Goal: Use online tool/utility: Utilize a website feature to perform a specific function

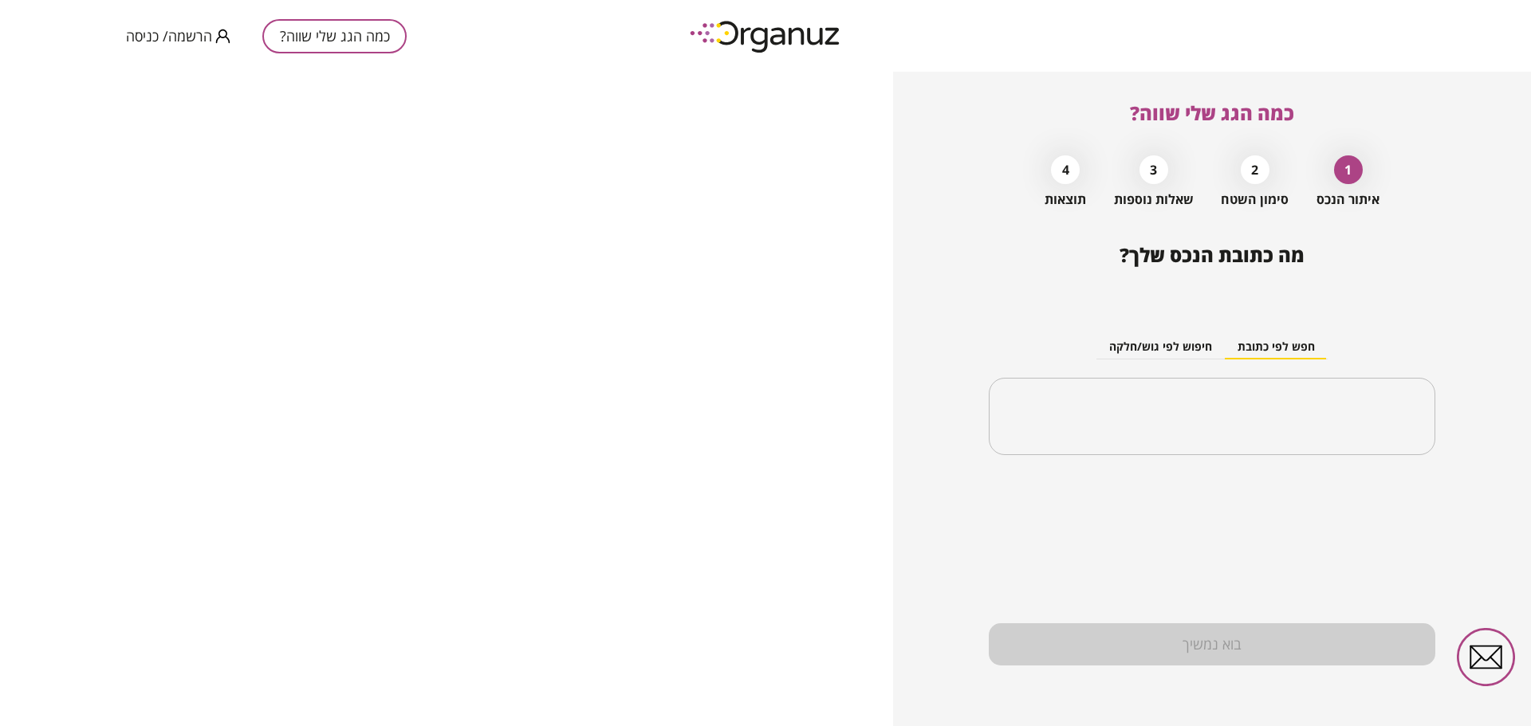
click at [1201, 640] on div "בוא נמשיך" at bounding box center [1212, 645] width 447 height 42
click at [1261, 176] on div "2" at bounding box center [1255, 169] width 29 height 29
click at [1190, 403] on input "text" at bounding box center [1218, 417] width 396 height 40
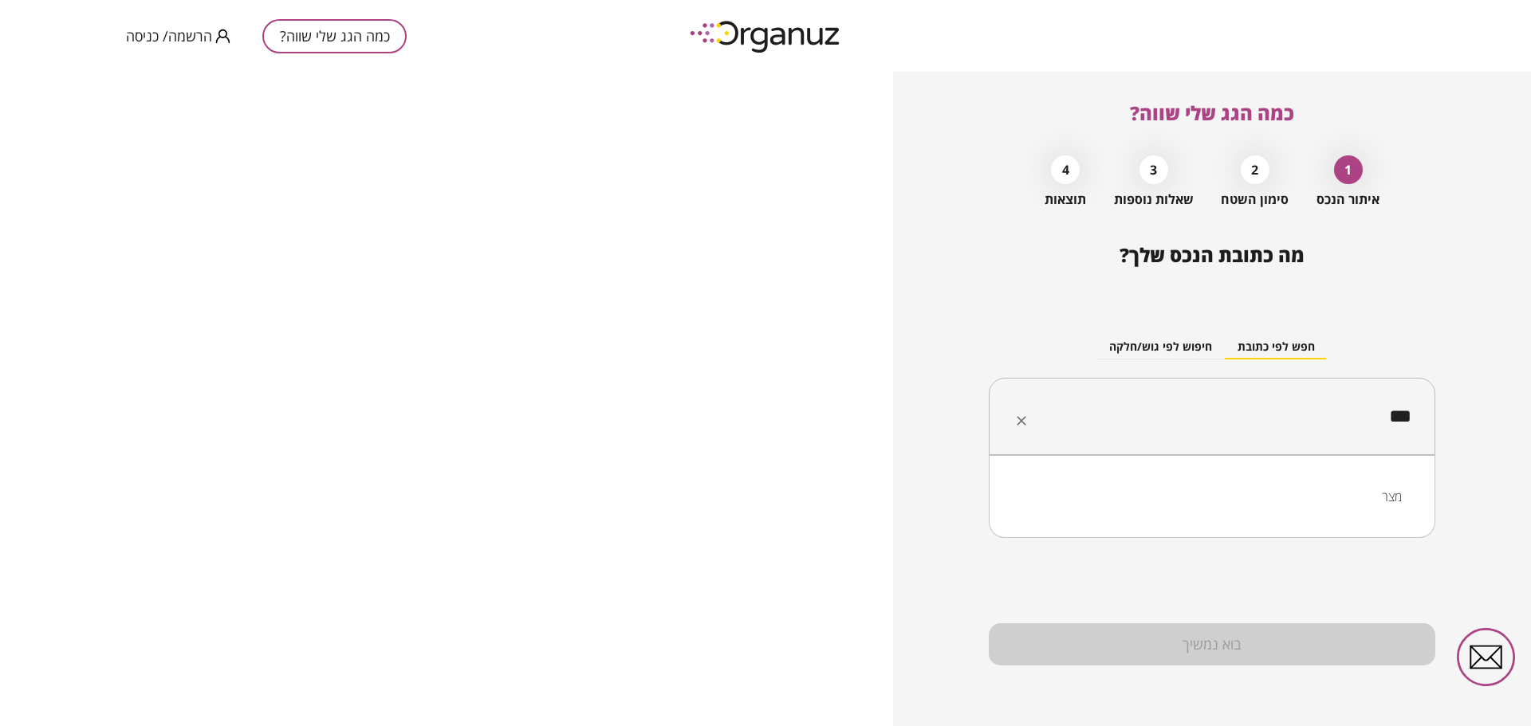
click at [1356, 488] on li "מצר" at bounding box center [1211, 496] width 405 height 29
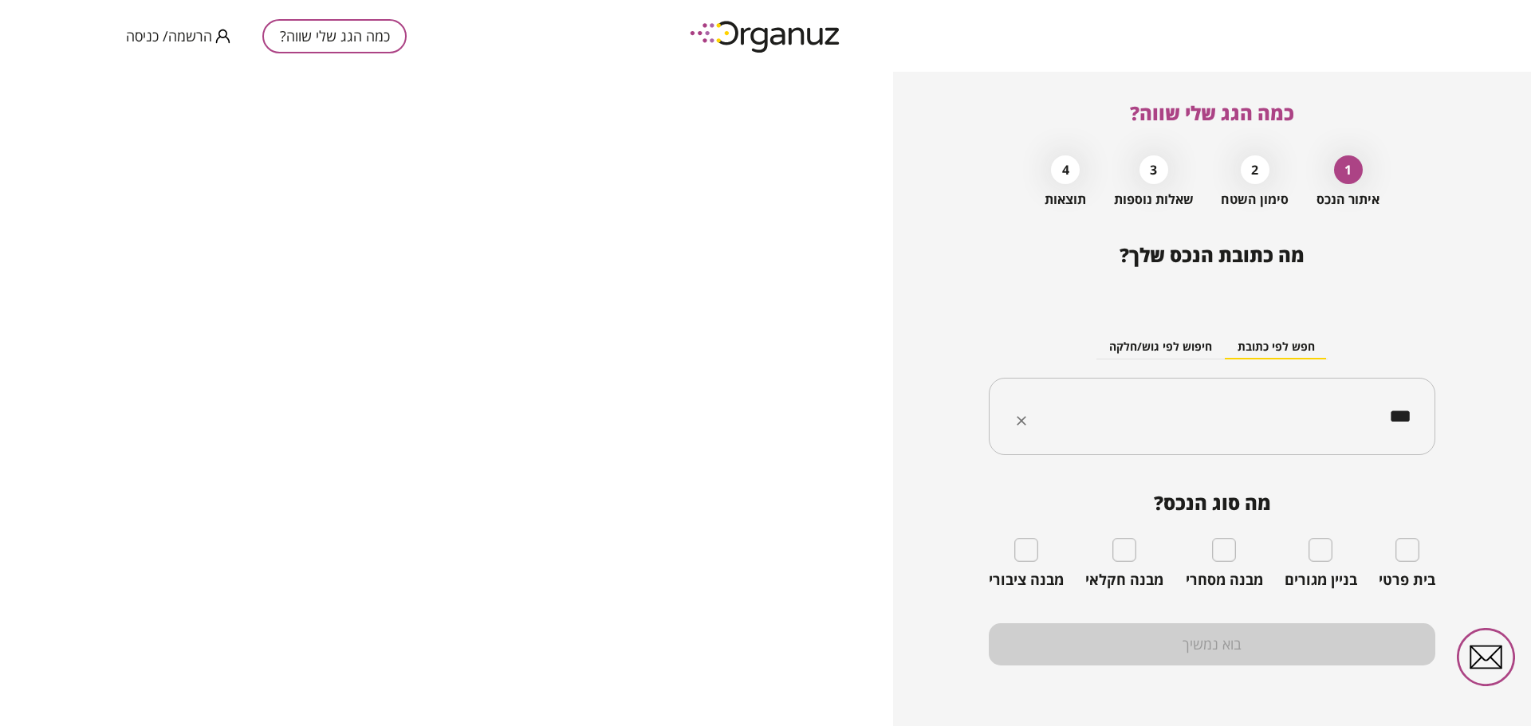
type input "***"
click at [1025, 565] on div "מבנה ציבורי" at bounding box center [1026, 563] width 75 height 51
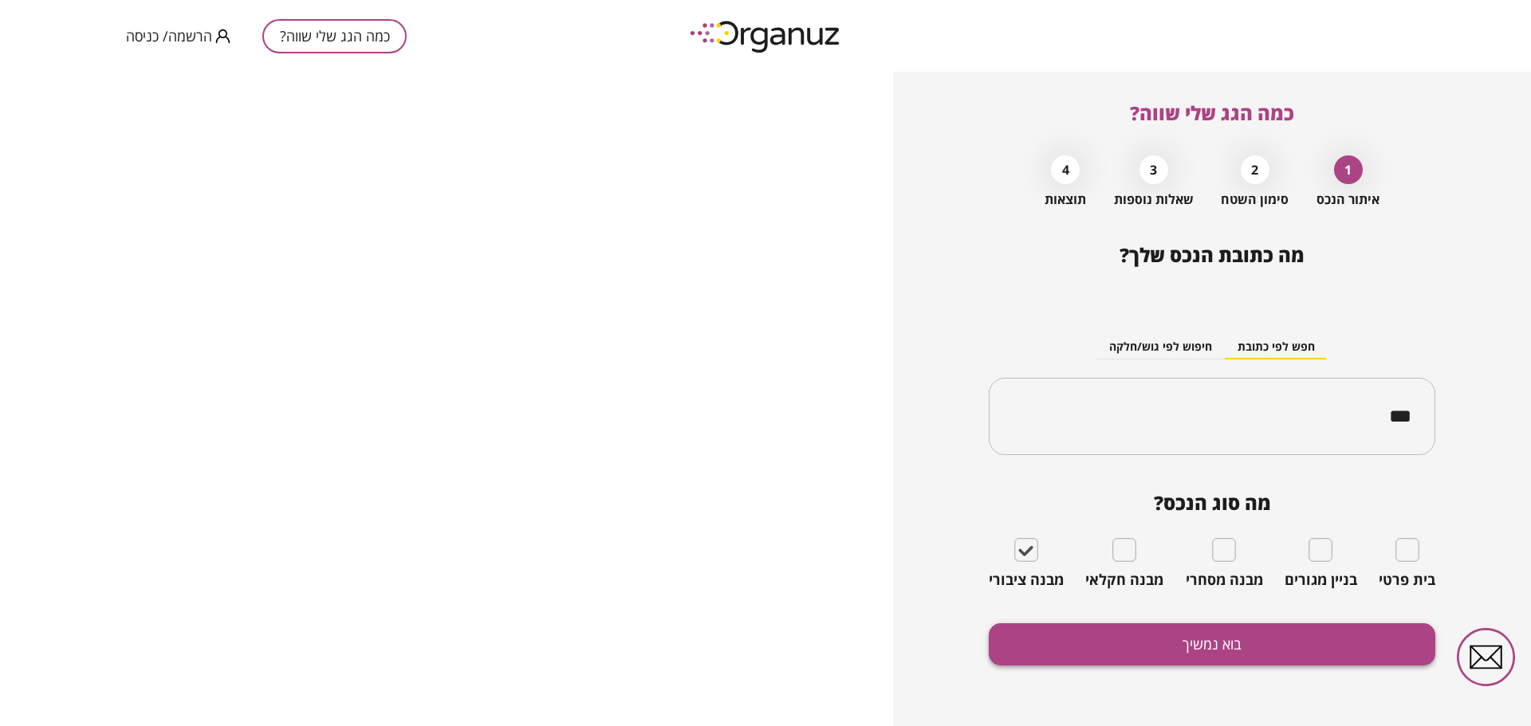
drag, startPoint x: 1062, startPoint y: 612, endPoint x: 1059, endPoint y: 631, distance: 19.4
click at [1061, 629] on div "מה כתובת הנכס שלך? חפש לפי כתובת חיפוש לפי גוש/חלקה *** ​ מה סוג הנכס? בית פרטי…" at bounding box center [1212, 485] width 447 height 482
click at [1059, 632] on button "בוא נמשיך" at bounding box center [1212, 645] width 447 height 42
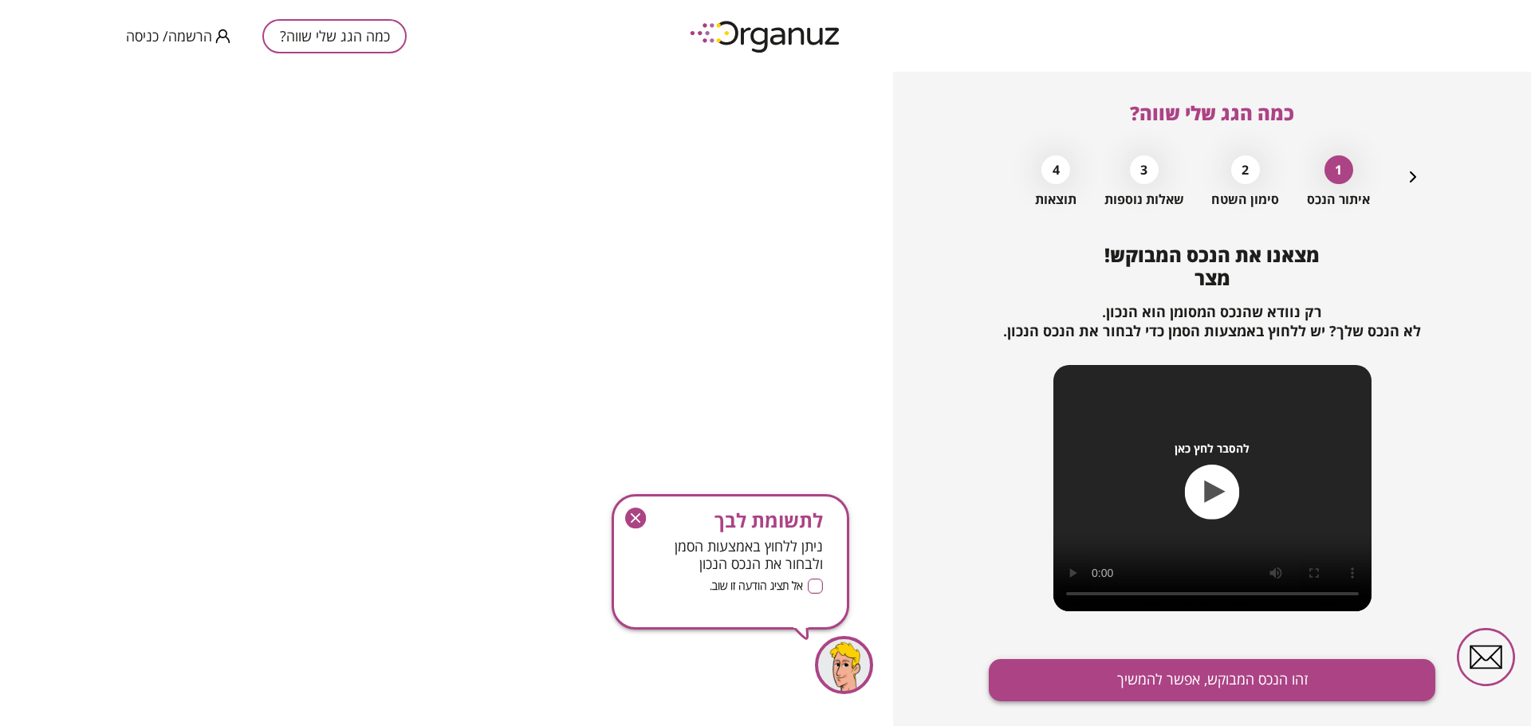
click at [1187, 686] on button "זהו הנכס המבוקש, אפשר להמשיך" at bounding box center [1212, 680] width 447 height 42
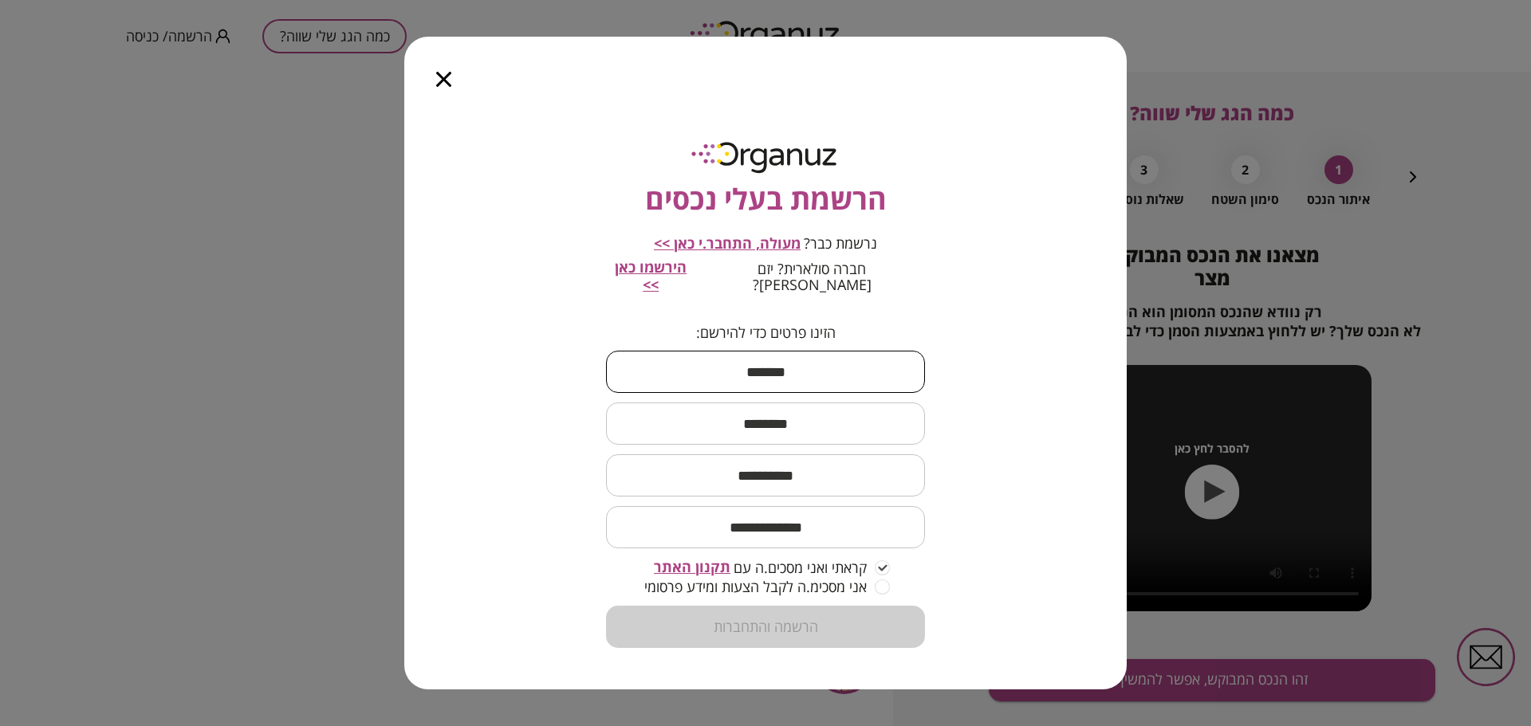
click at [830, 367] on input "text" at bounding box center [765, 371] width 319 height 47
type input "****"
type input "***"
type input "**********"
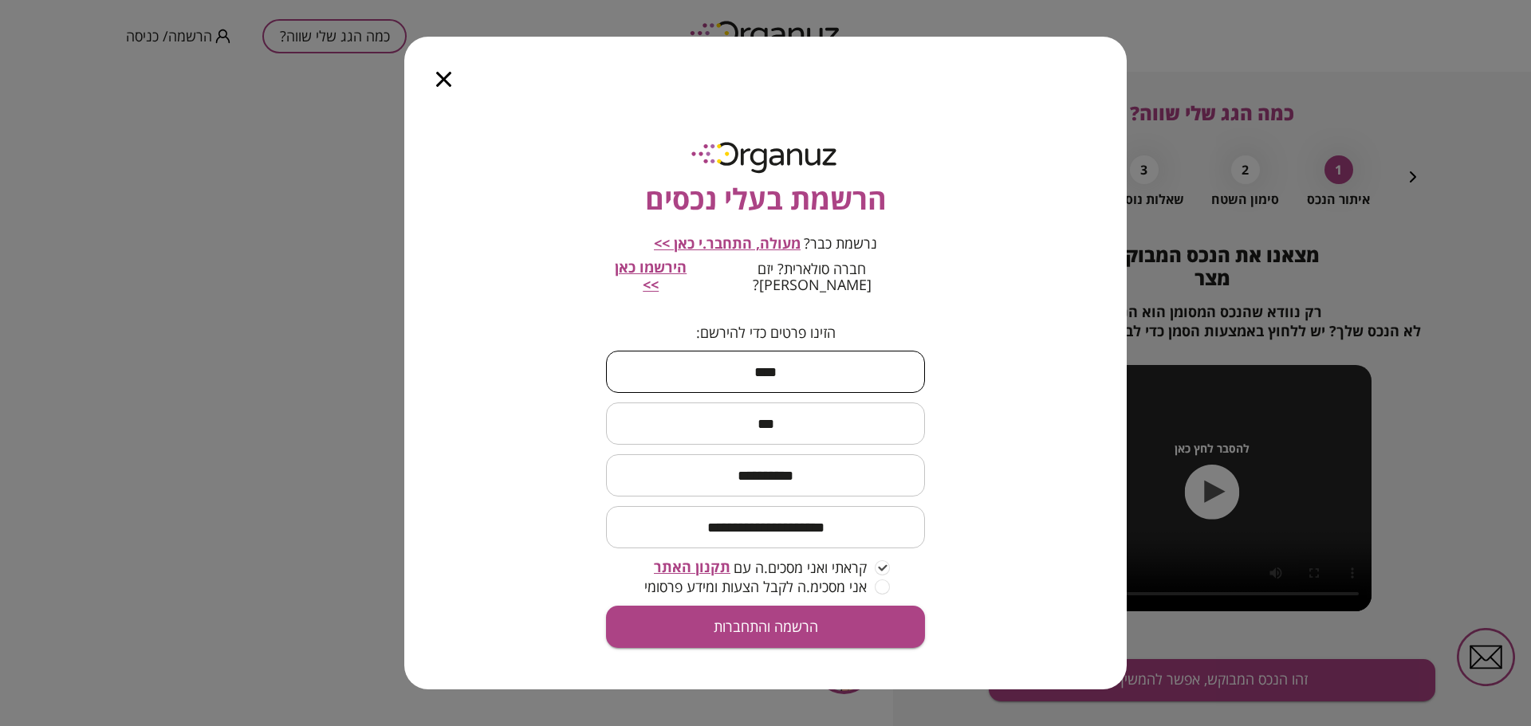
click at [799, 522] on input "**********" at bounding box center [765, 527] width 319 height 47
type input "**********"
click at [806, 620] on button "הרשמה והתחברות" at bounding box center [765, 627] width 319 height 42
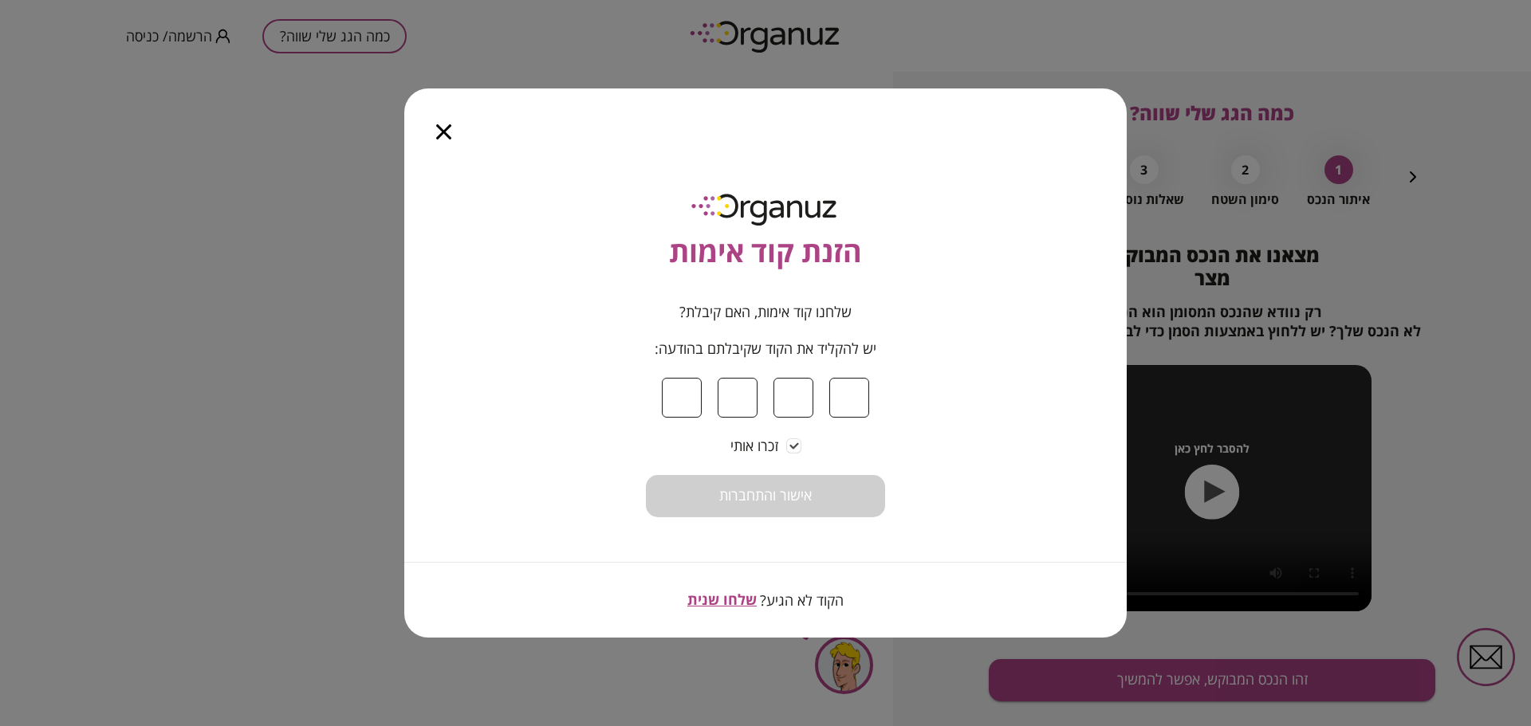
click at [692, 400] on input at bounding box center [682, 398] width 40 height 40
type input "*"
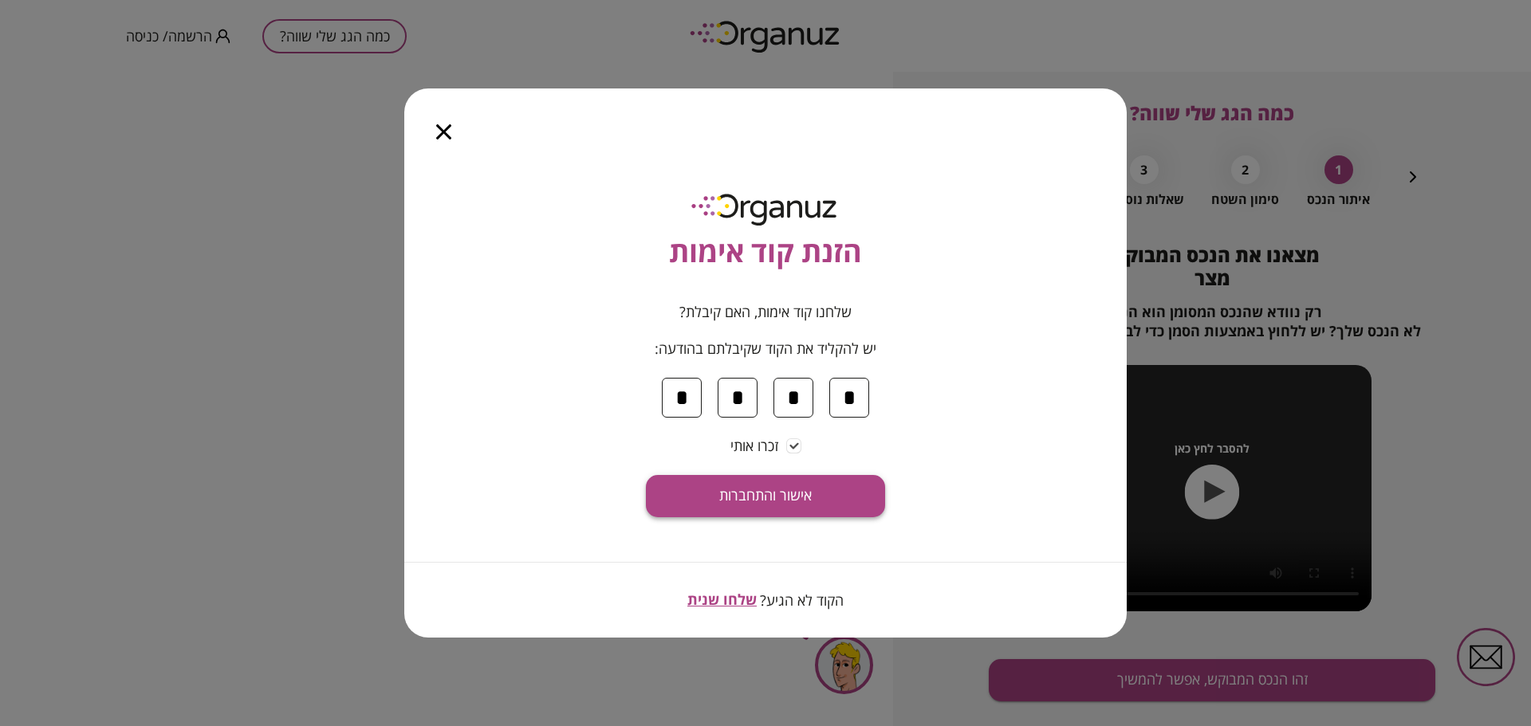
type input "*"
click at [730, 492] on span "אישור והתחברות" at bounding box center [765, 496] width 92 height 18
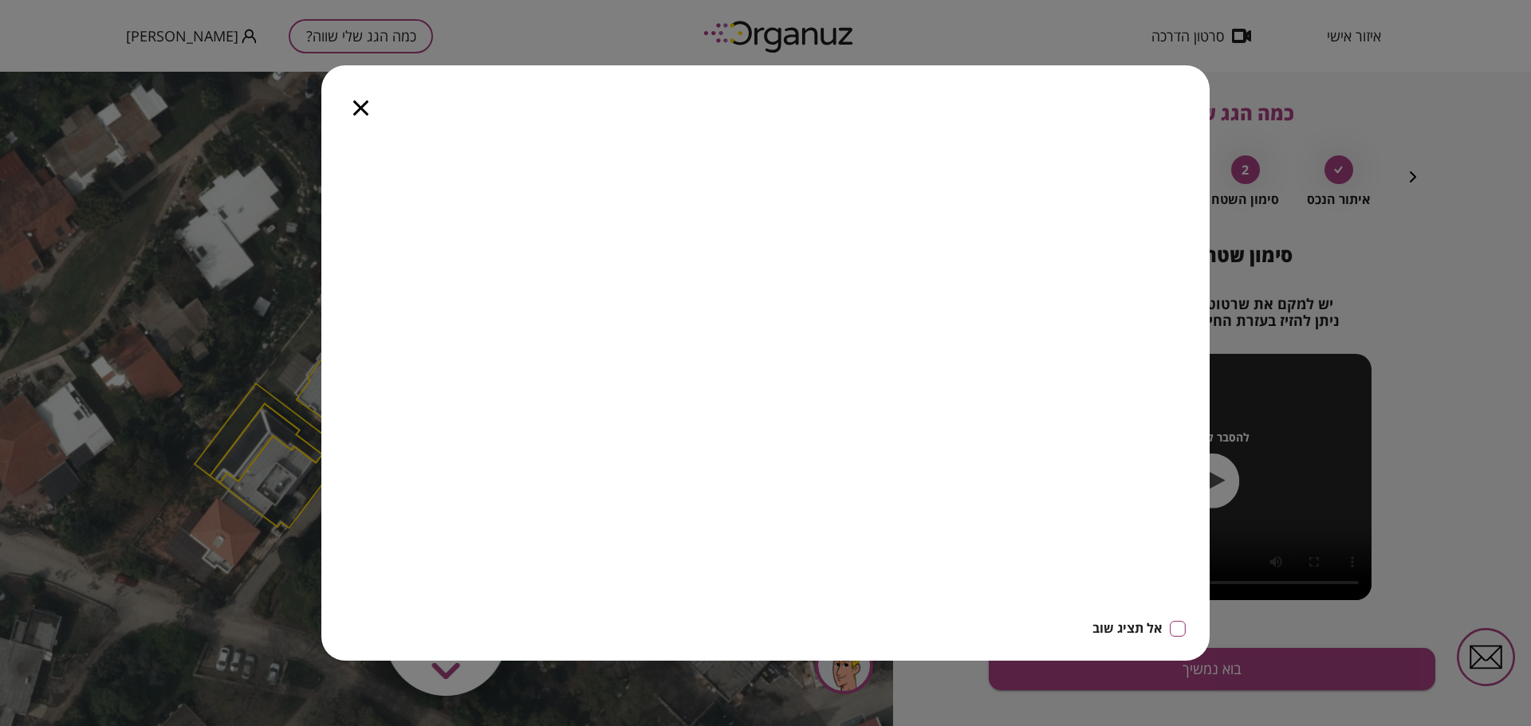
click at [362, 111] on icon "button" at bounding box center [360, 107] width 15 height 15
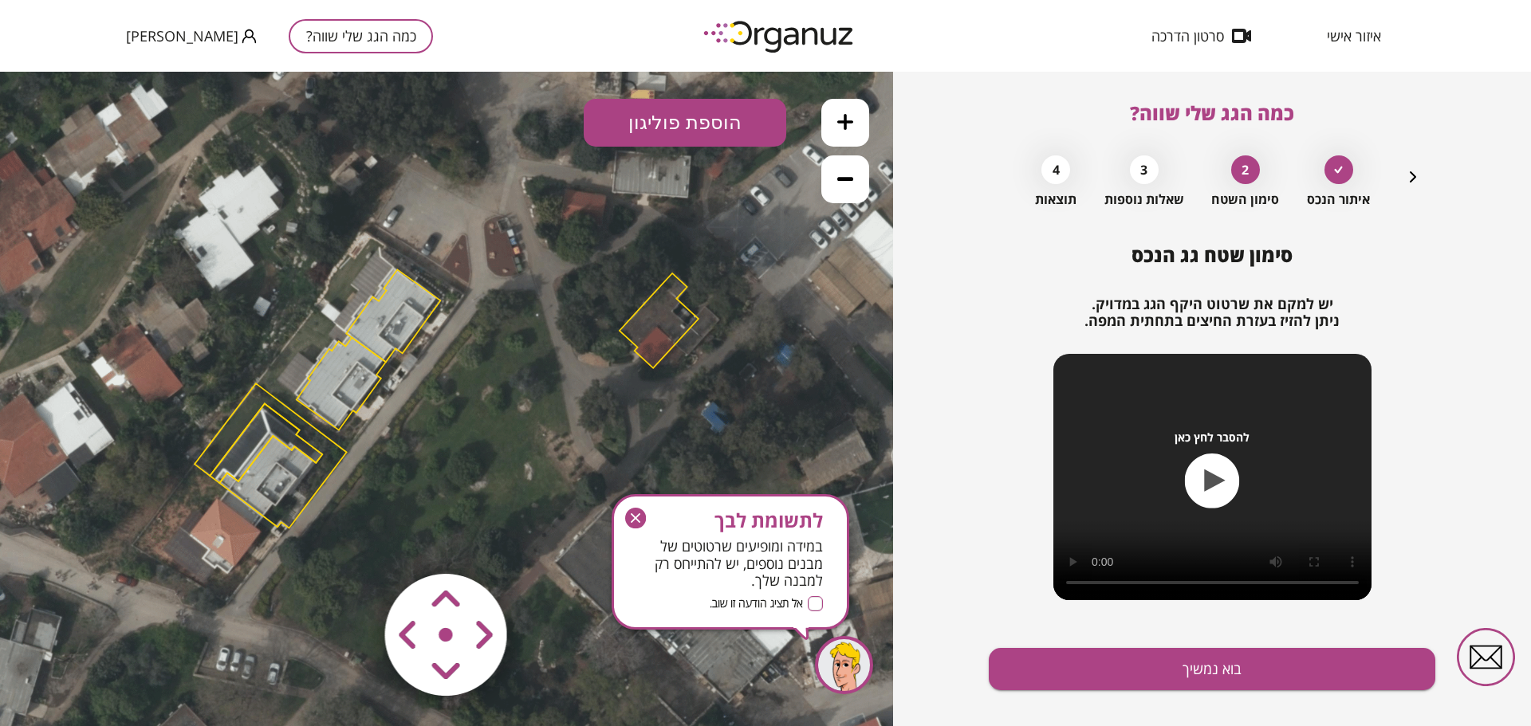
click at [636, 520] on icon "button" at bounding box center [636, 519] width 10 height 10
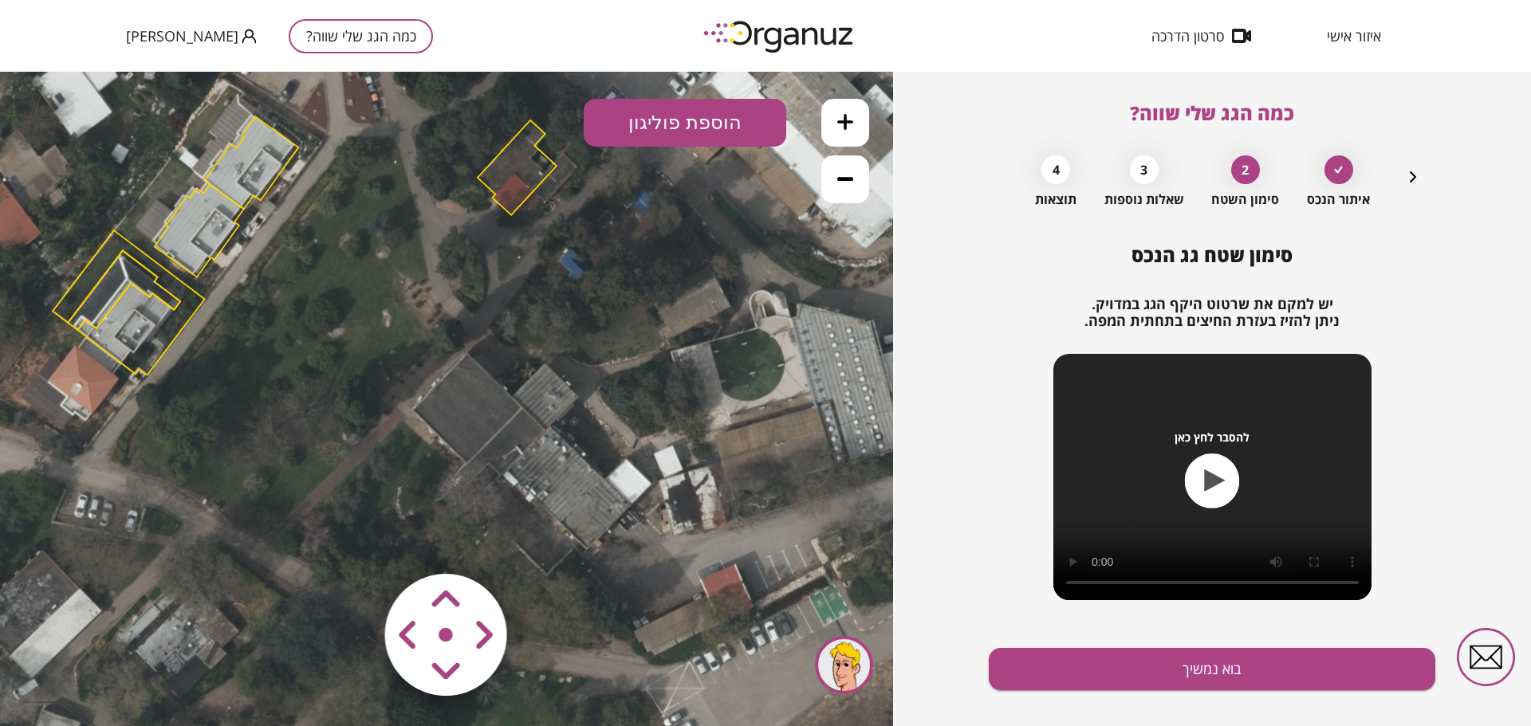
drag, startPoint x: 658, startPoint y: 553, endPoint x: 516, endPoint y: 400, distance: 208.8
click at [516, 400] on icon at bounding box center [307, 245] width 1532 height 1532
click at [466, 408] on icon at bounding box center [307, 245] width 1532 height 1532
click at [480, 416] on icon at bounding box center [307, 245] width 1532 height 1532
drag, startPoint x: 480, startPoint y: 416, endPoint x: 649, endPoint y: 222, distance: 257.1
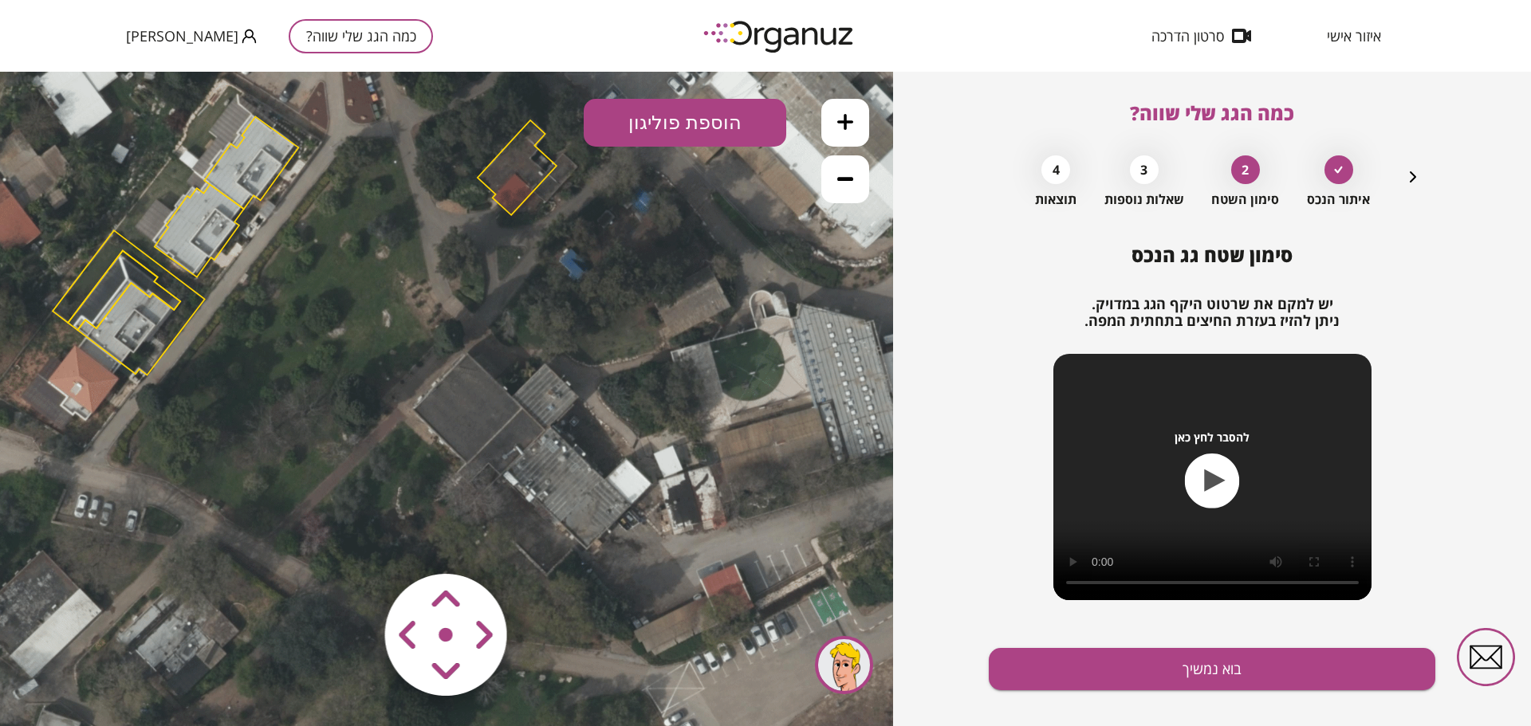
click at [480, 415] on icon at bounding box center [307, 245] width 1532 height 1532
click at [702, 108] on button "הוספת פוליגון" at bounding box center [685, 123] width 203 height 48
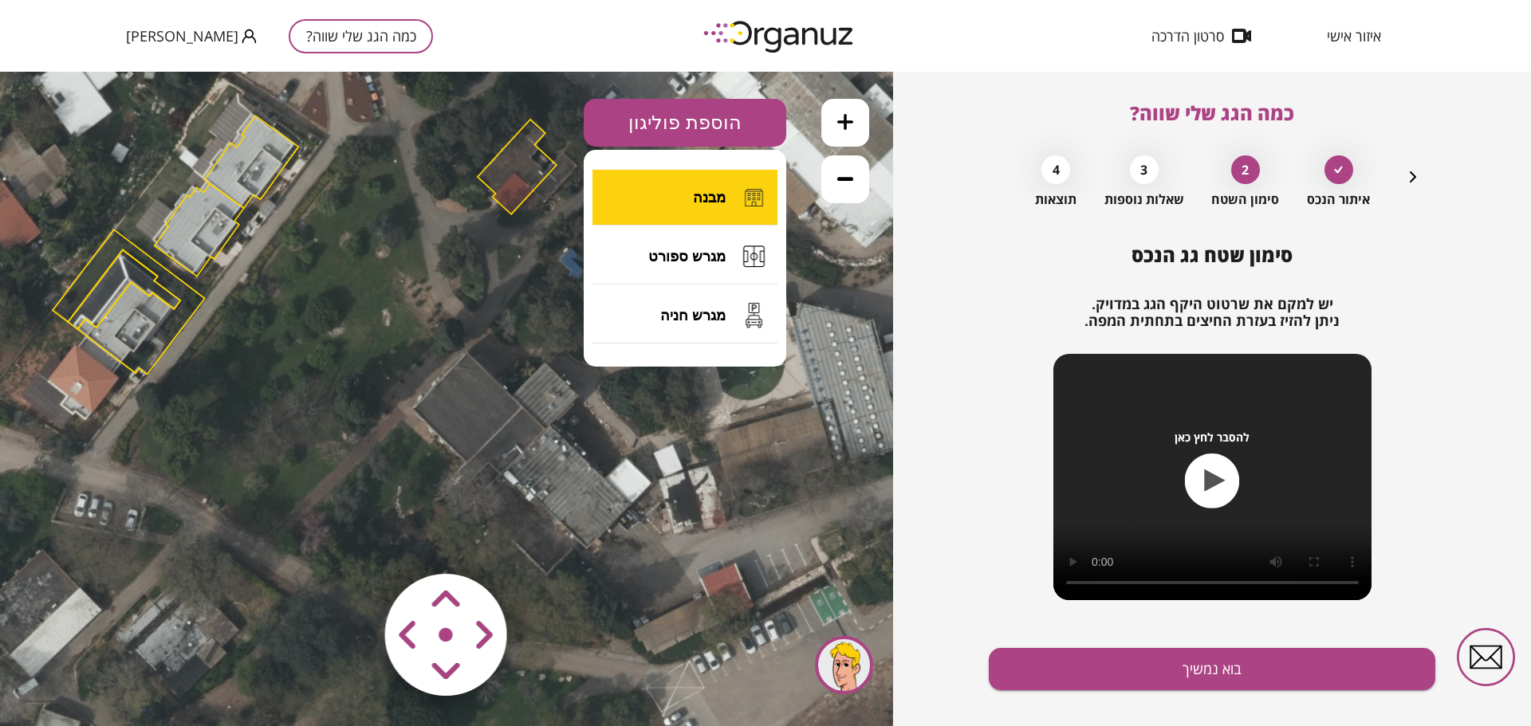
click at [702, 191] on span "מבנה" at bounding box center [709, 198] width 33 height 18
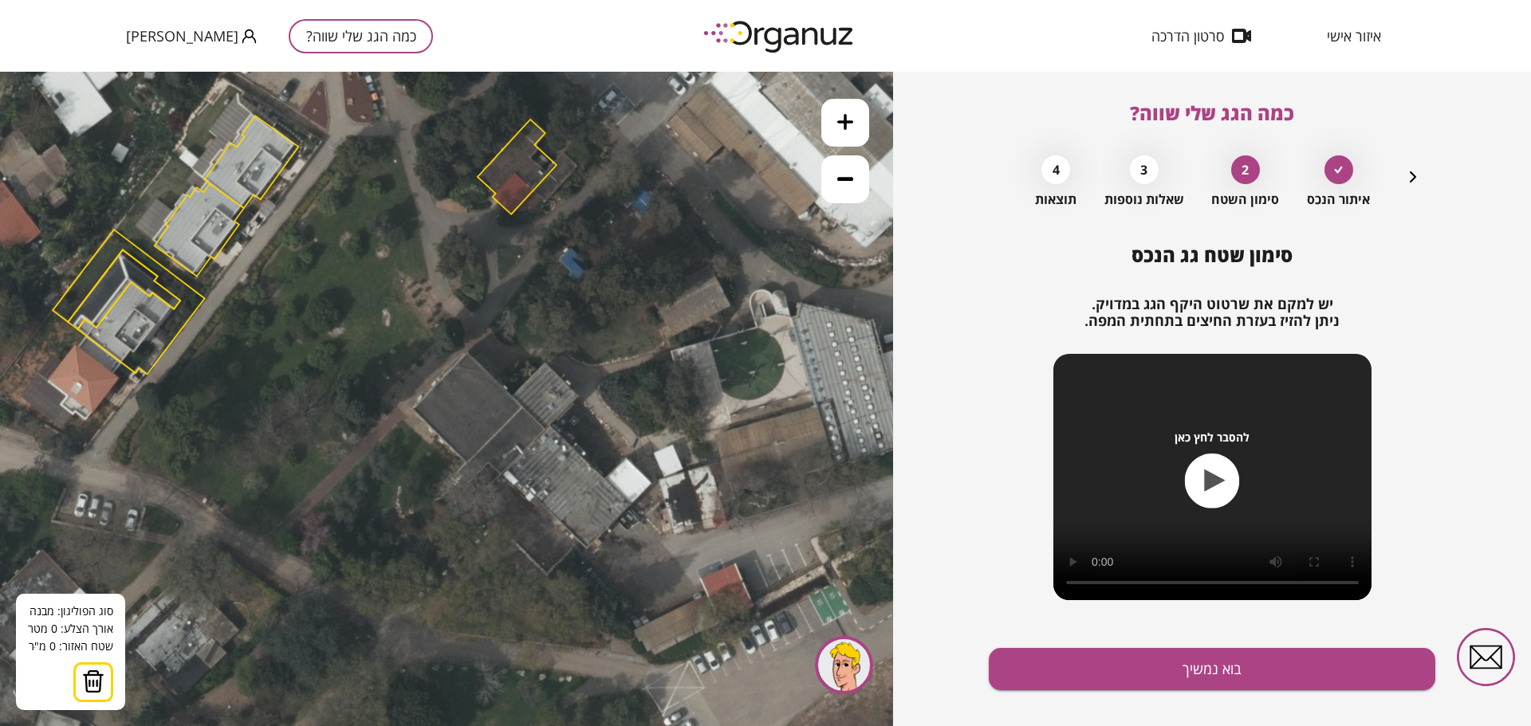
click at [415, 411] on icon at bounding box center [307, 245] width 1532 height 1532
click at [466, 463] on polygon at bounding box center [440, 437] width 51 height 52
click at [521, 405] on polygon at bounding box center [468, 434] width 107 height 58
click at [549, 427] on polygon at bounding box center [482, 434] width 134 height 58
click at [578, 396] on polygon at bounding box center [496, 429] width 163 height 67
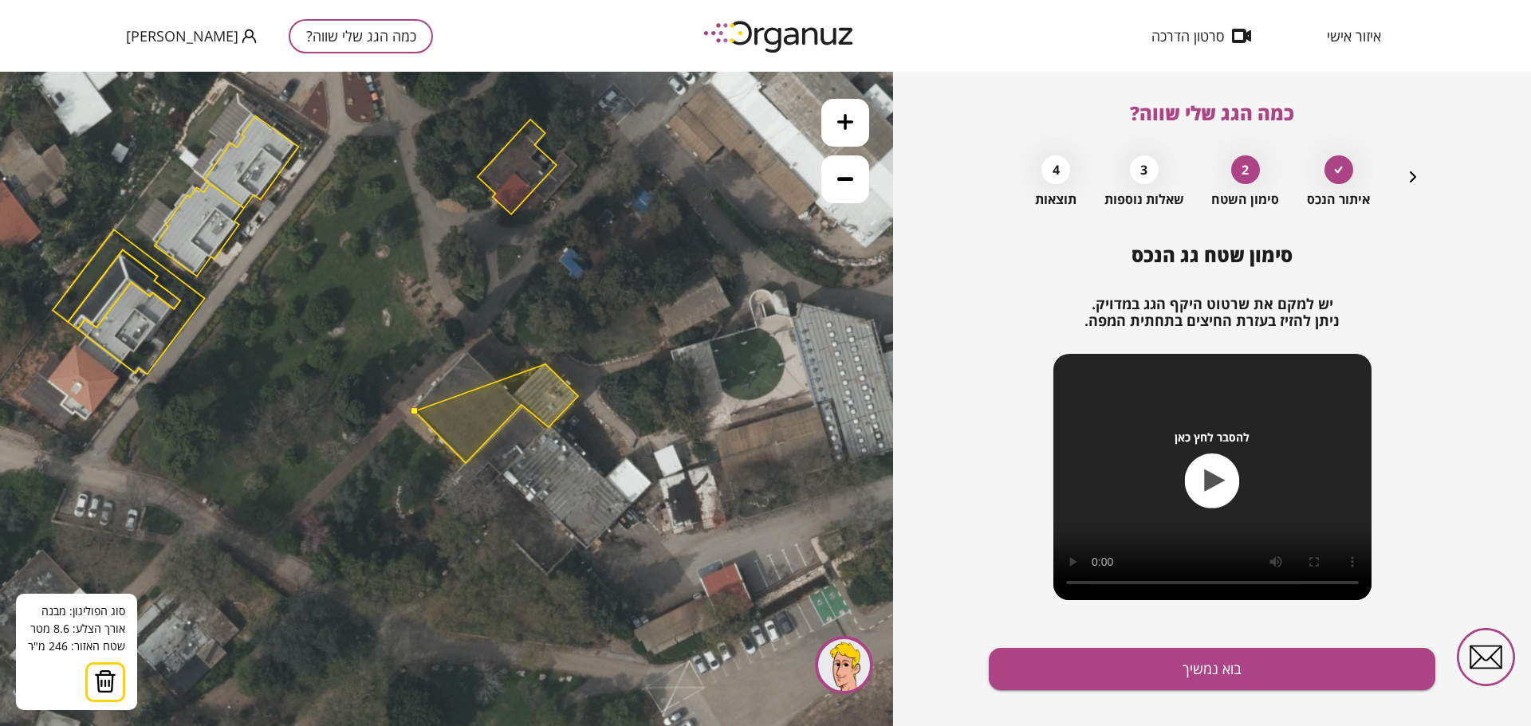
click at [545, 364] on polygon at bounding box center [496, 413] width 163 height 99
click at [515, 396] on polygon at bounding box center [496, 413] width 163 height 99
click at [468, 352] on polygon at bounding box center [496, 407] width 163 height 111
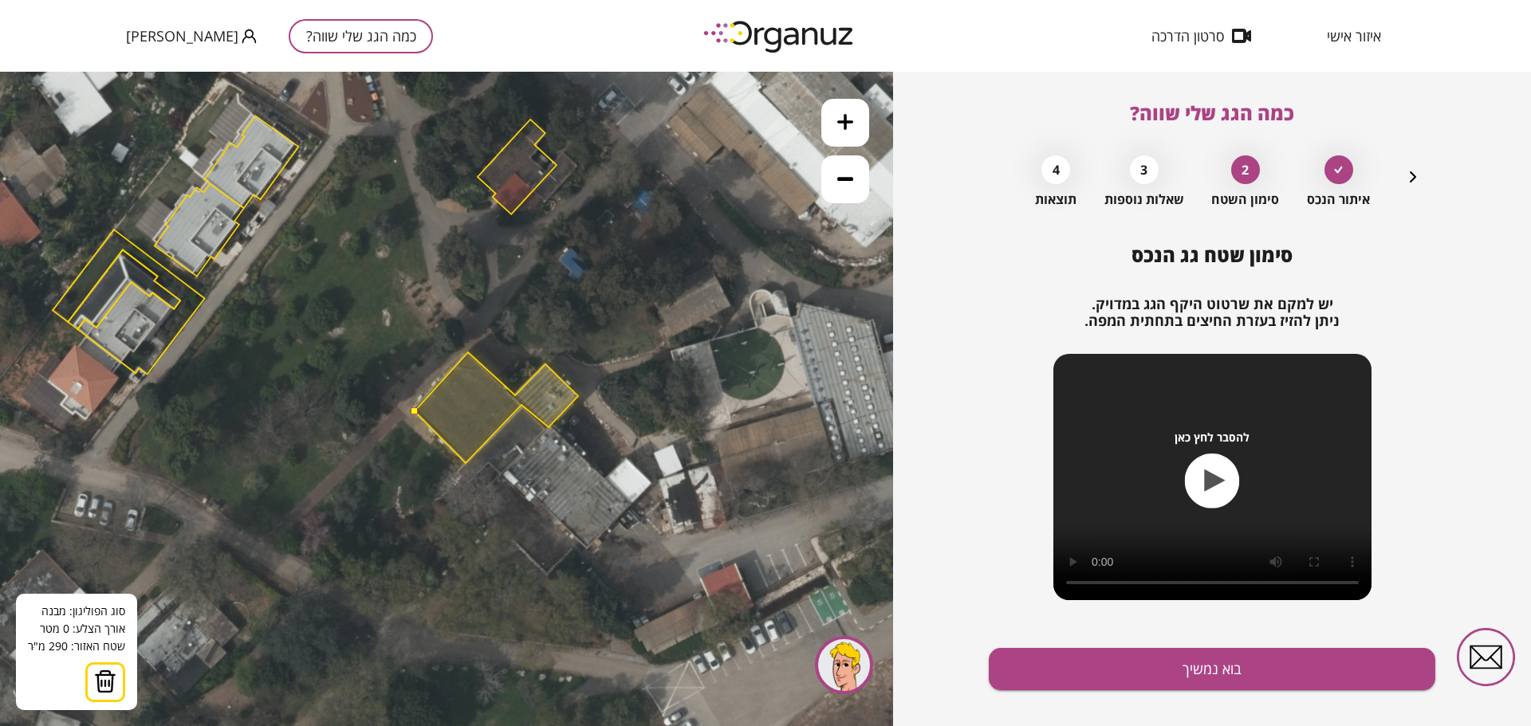
click at [468, 352] on polygon at bounding box center [496, 407] width 163 height 111
click at [445, 376] on polygon at bounding box center [496, 407] width 163 height 111
click at [415, 411] on button at bounding box center [414, 410] width 7 height 7
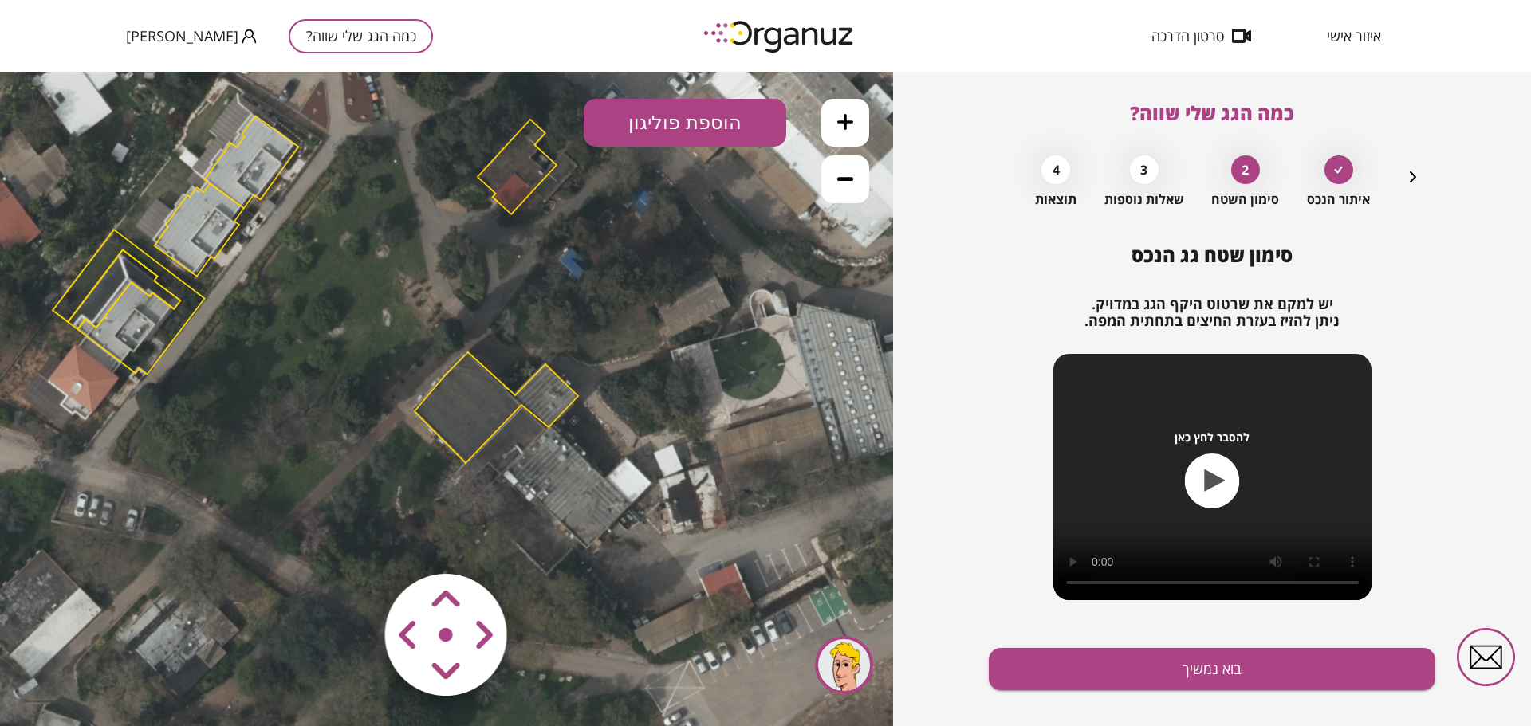
click at [471, 458] on polygon at bounding box center [496, 407] width 163 height 111
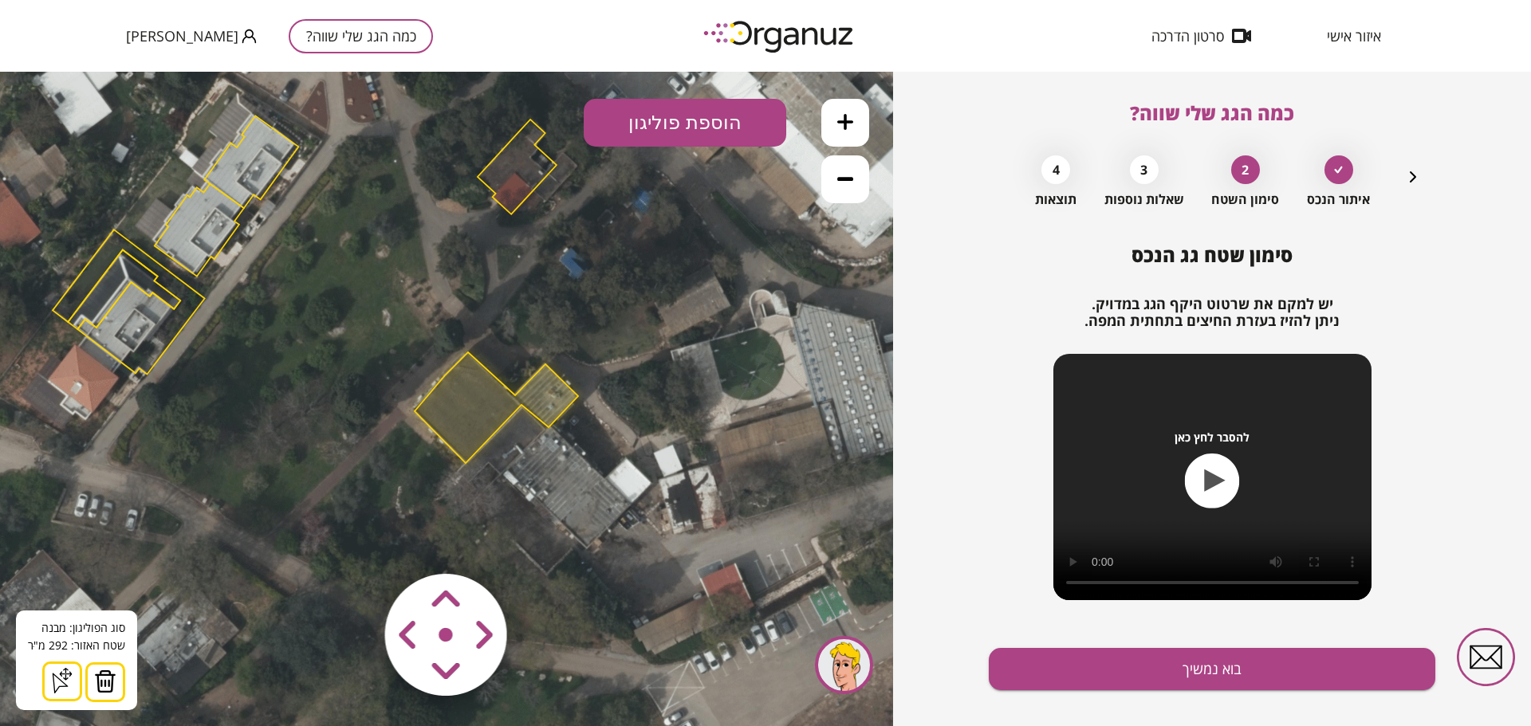
click at [471, 458] on polygon at bounding box center [496, 407] width 163 height 111
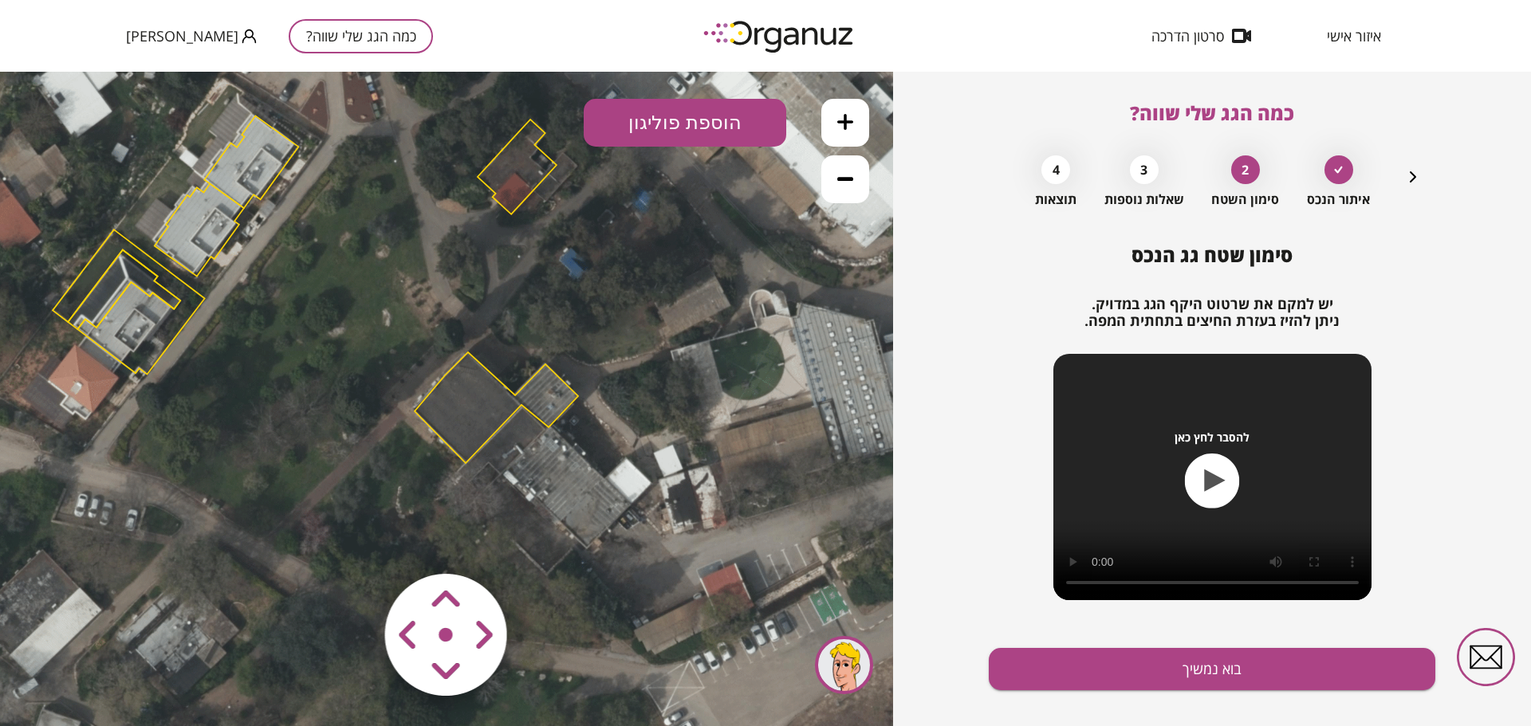
click at [467, 449] on polygon at bounding box center [496, 407] width 163 height 111
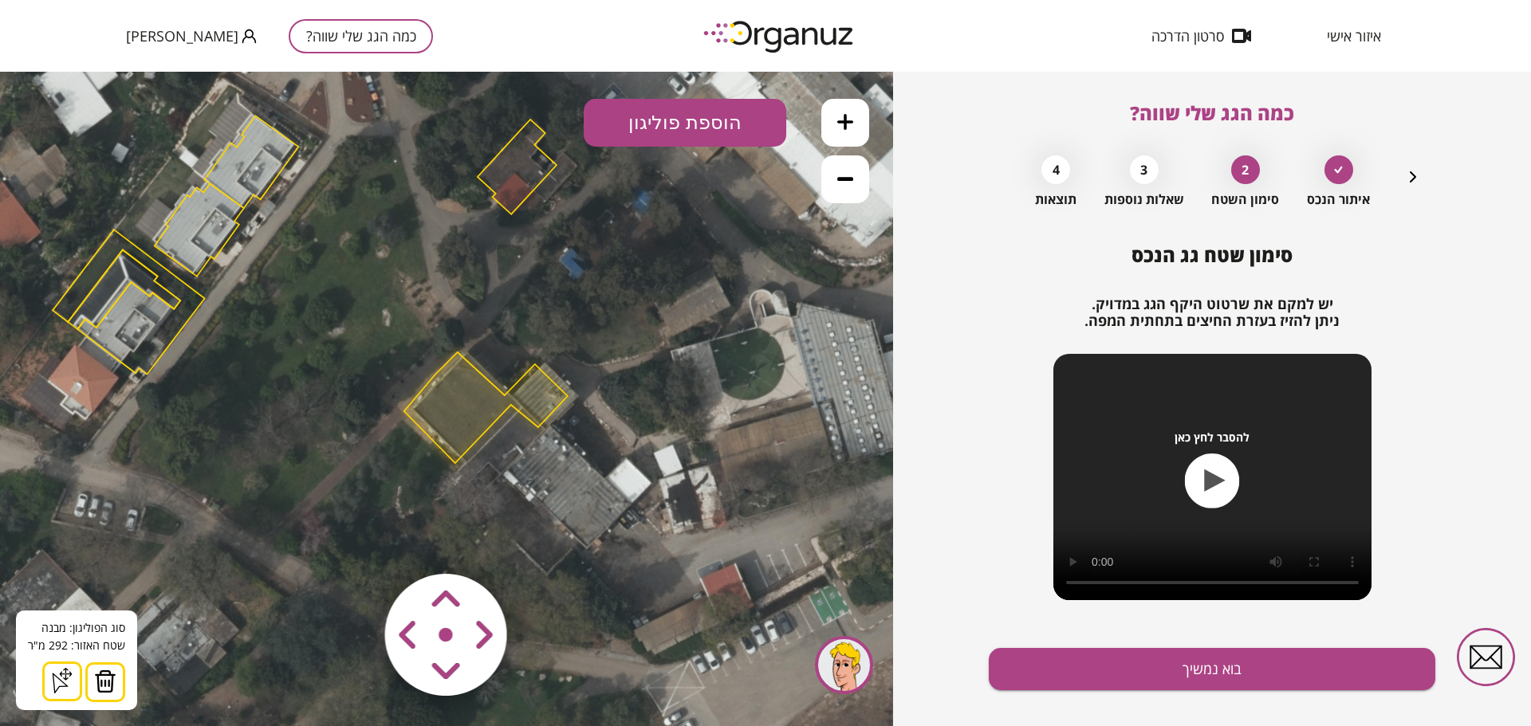
drag, startPoint x: 438, startPoint y: 635, endPoint x: 447, endPoint y: 608, distance: 28.8
click at [542, 541] on map at bounding box center [542, 541] width 0 height 0
click at [352, 541] on area at bounding box center [352, 541] width 0 height 0
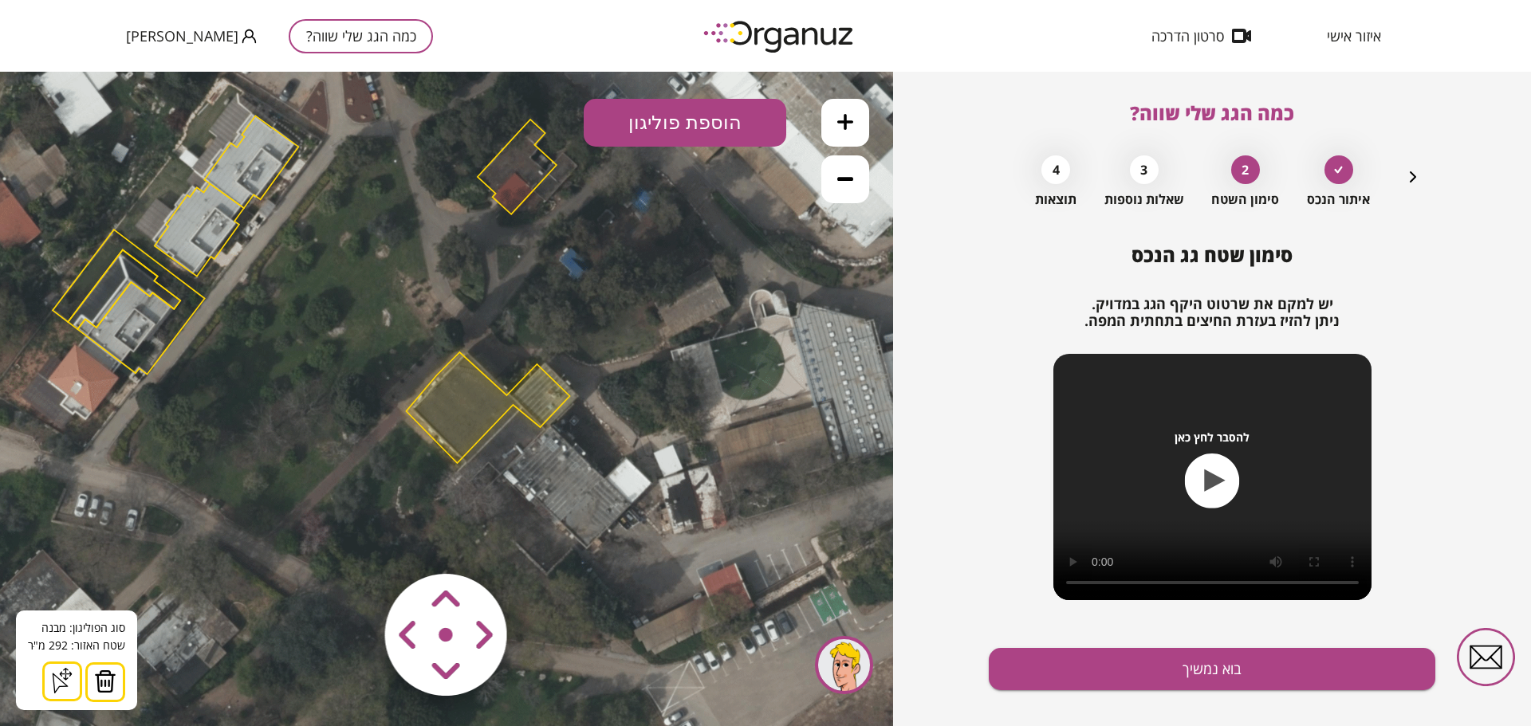
click at [352, 541] on area at bounding box center [352, 541] width 0 height 0
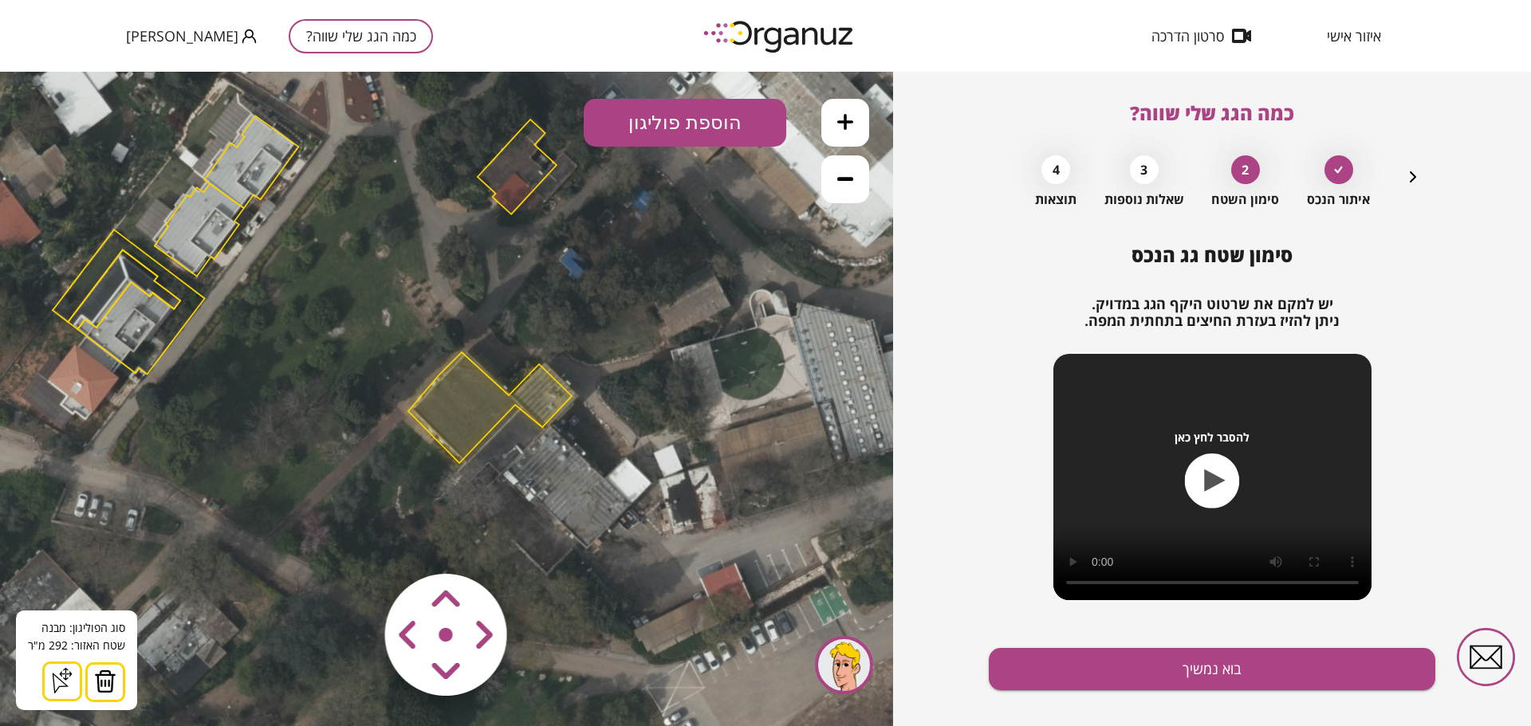
click at [352, 541] on area at bounding box center [352, 541] width 0 height 0
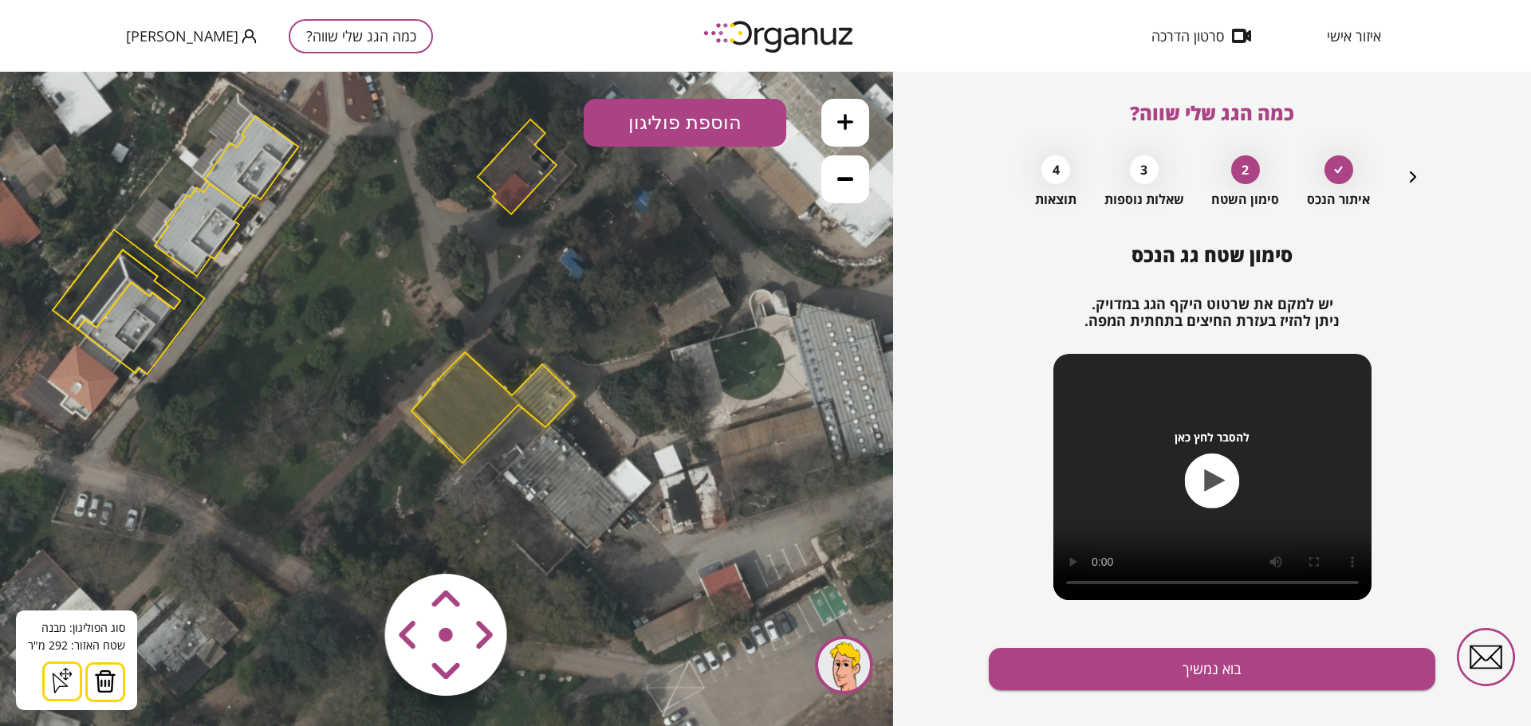
click at [352, 541] on area at bounding box center [352, 541] width 0 height 0
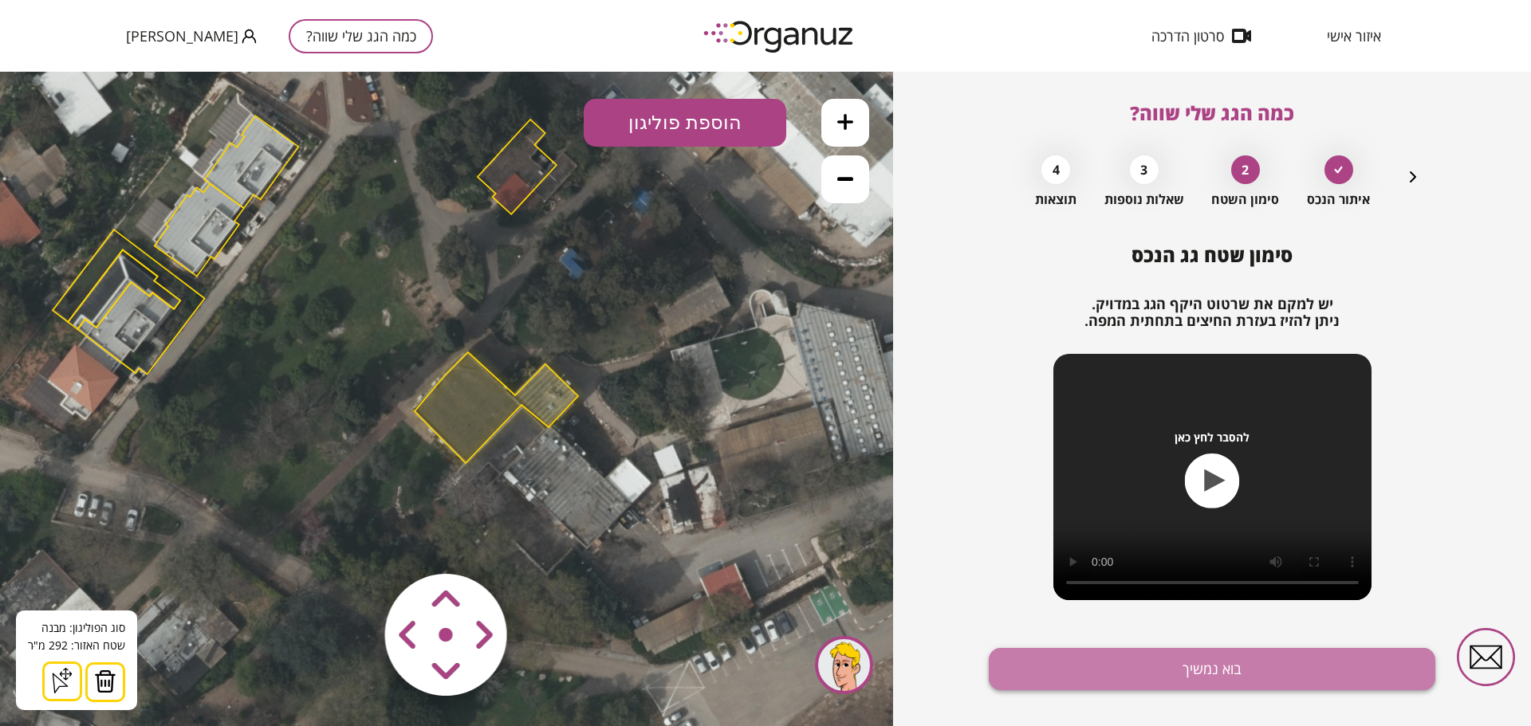
click at [1276, 671] on button "בוא נמשיך" at bounding box center [1212, 669] width 447 height 42
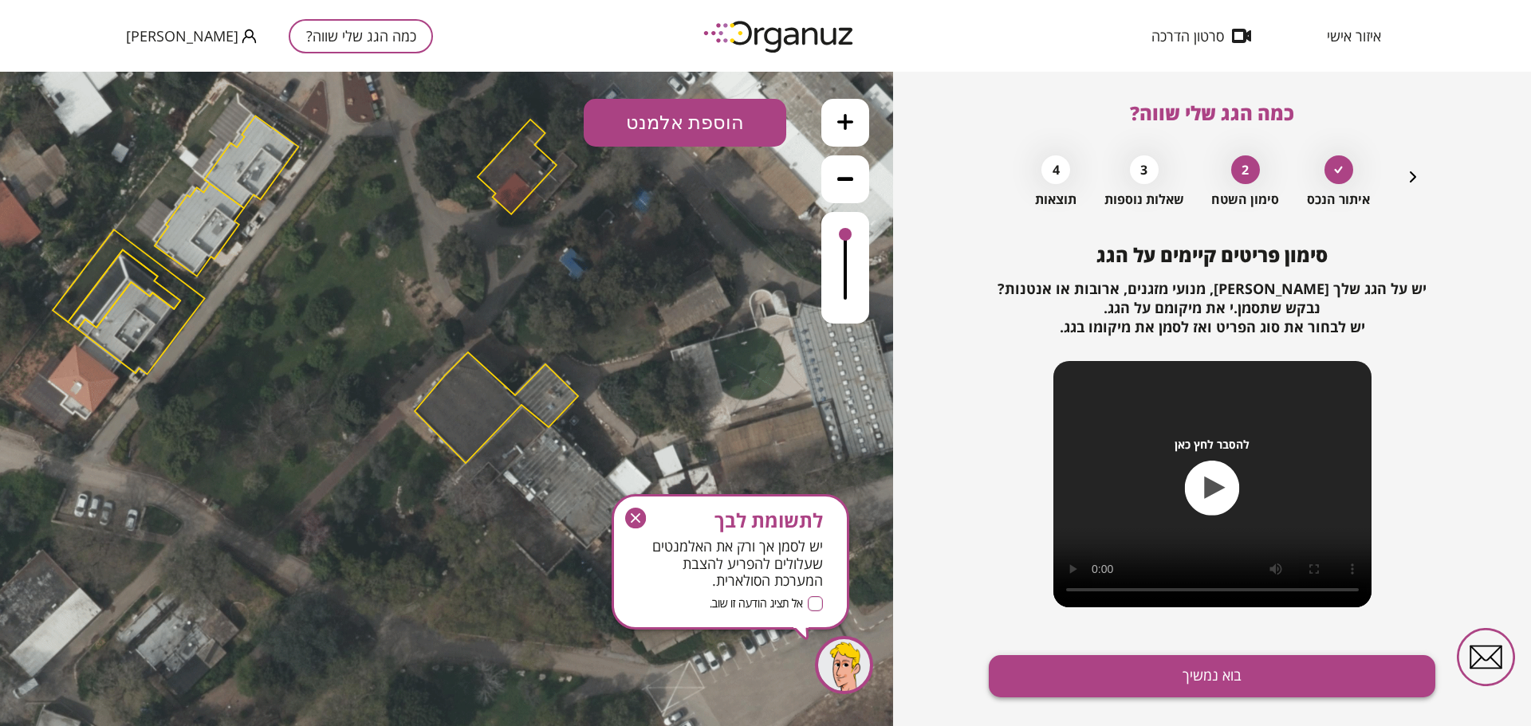
click at [1265, 673] on button "בוא נמשיך" at bounding box center [1212, 676] width 447 height 42
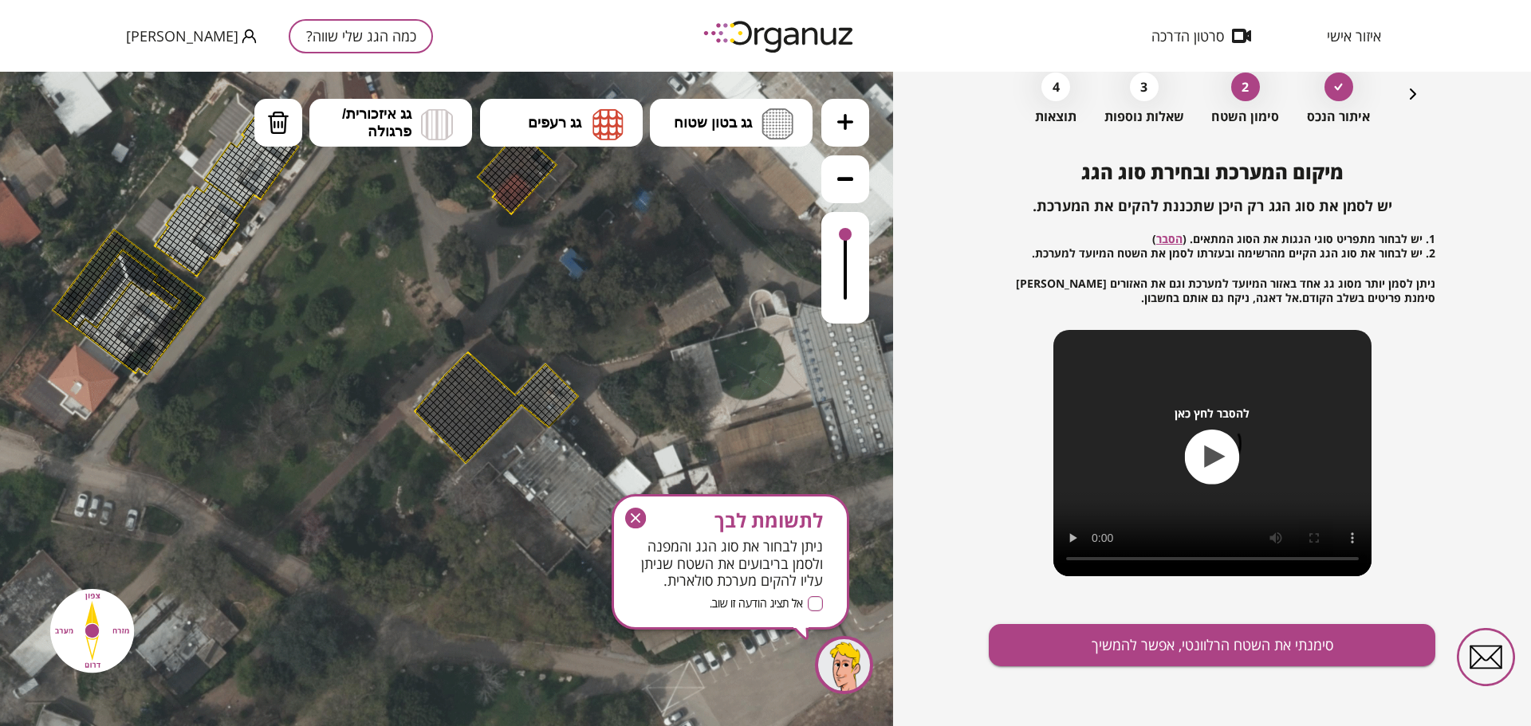
scroll to position [84, 0]
click at [484, 406] on div at bounding box center [486, 405] width 8 height 8
drag, startPoint x: 501, startPoint y: 401, endPoint x: 481, endPoint y: 402, distance: 20.0
drag, startPoint x: 481, startPoint y: 402, endPoint x: 466, endPoint y: 399, distance: 15.5
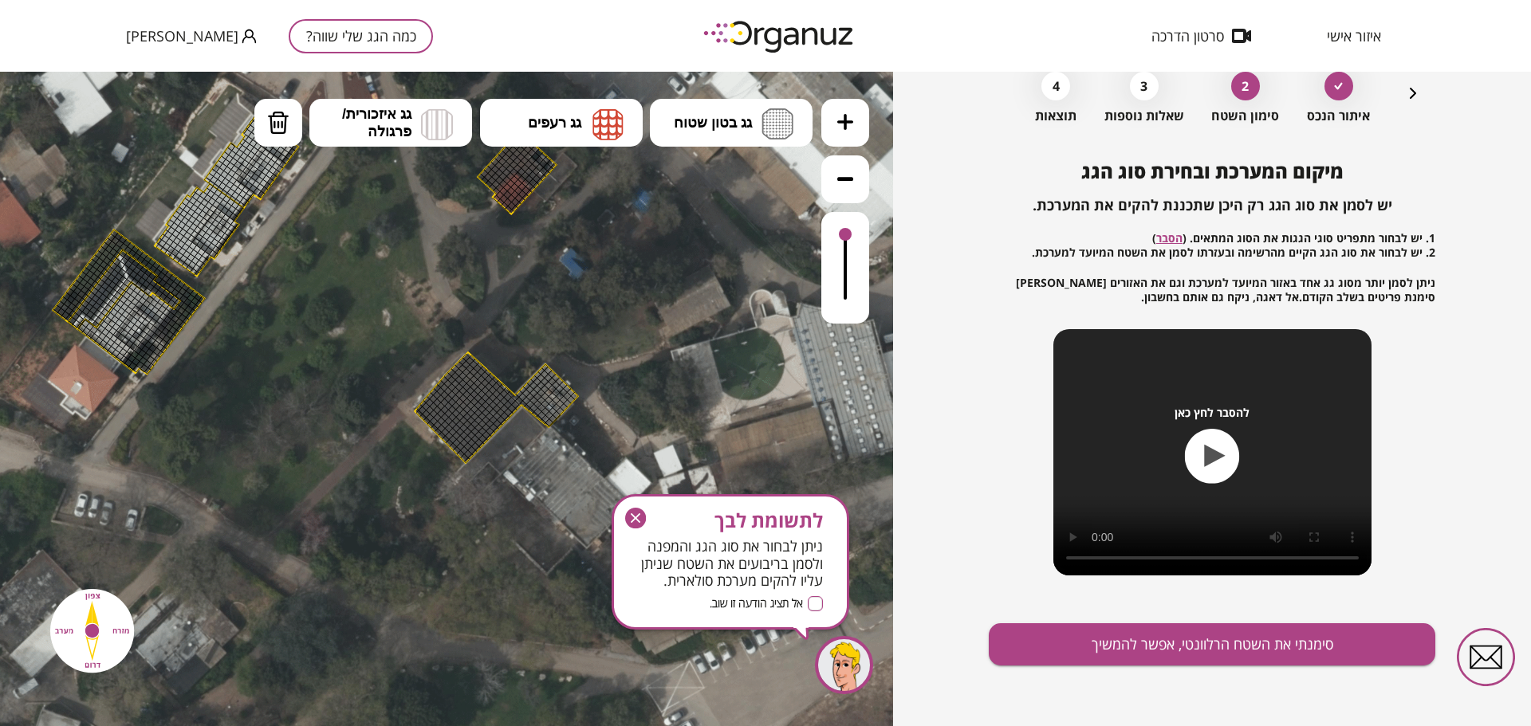
click at [466, 399] on div at bounding box center [466, 402] width 8 height 8
click at [463, 395] on div at bounding box center [463, 399] width 8 height 8
click at [636, 514] on icon "button" at bounding box center [635, 518] width 21 height 21
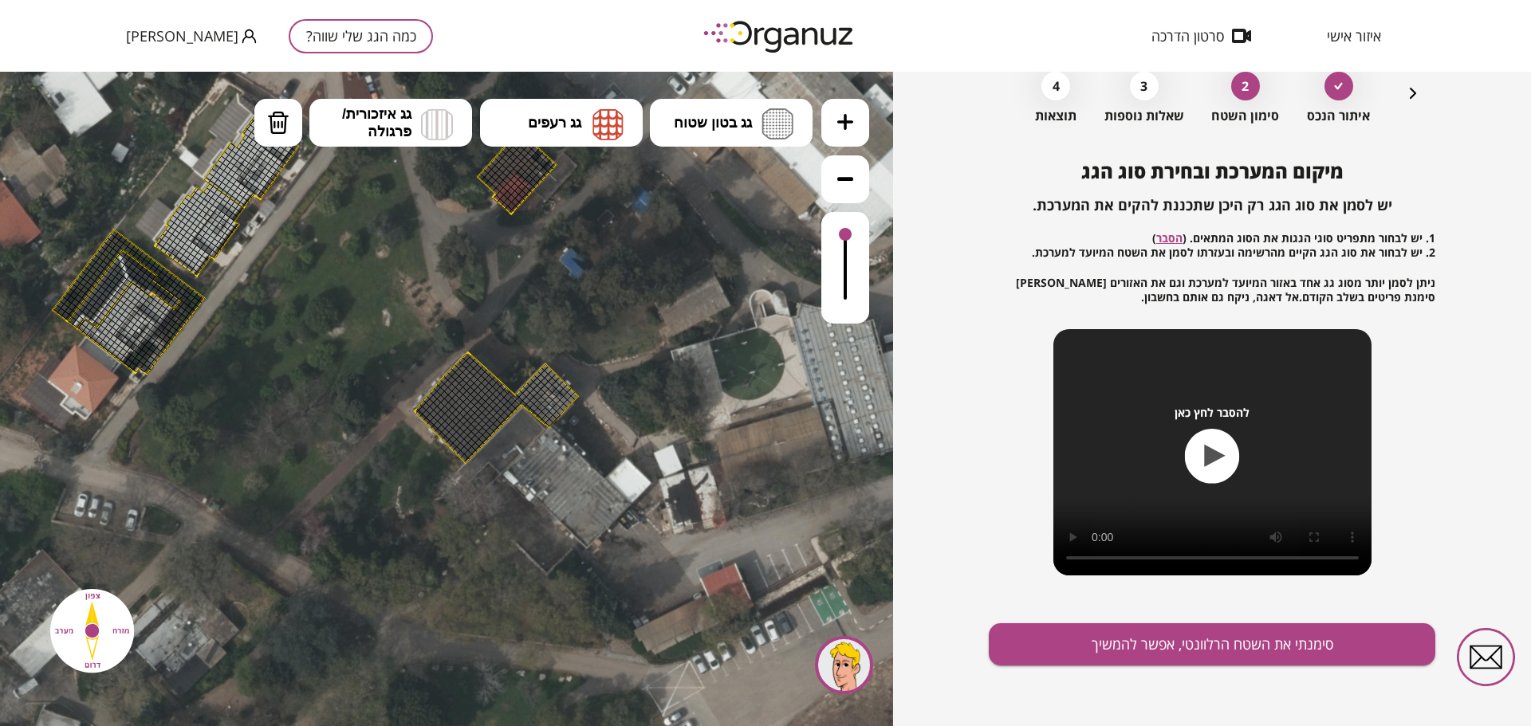
drag, startPoint x: 559, startPoint y: 398, endPoint x: 550, endPoint y: 409, distance: 14.2
click at [551, 411] on div at bounding box center [553, 411] width 8 height 8
click at [546, 378] on div at bounding box center [548, 378] width 8 height 8
drag, startPoint x: 546, startPoint y: 379, endPoint x: 533, endPoint y: 388, distance: 16.6
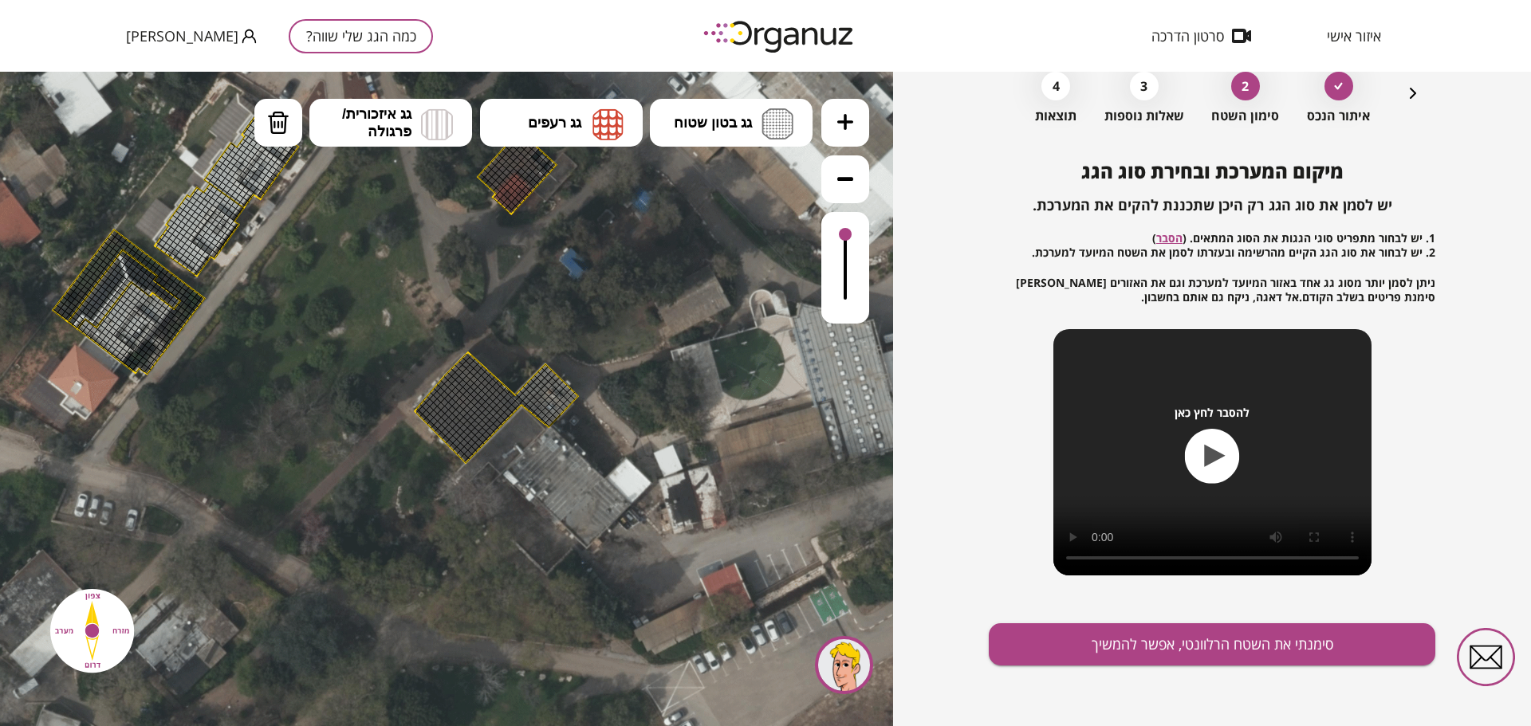
drag, startPoint x: 521, startPoint y: 393, endPoint x: 510, endPoint y: 393, distance: 12.0
click at [510, 393] on div at bounding box center [510, 394] width 7 height 7
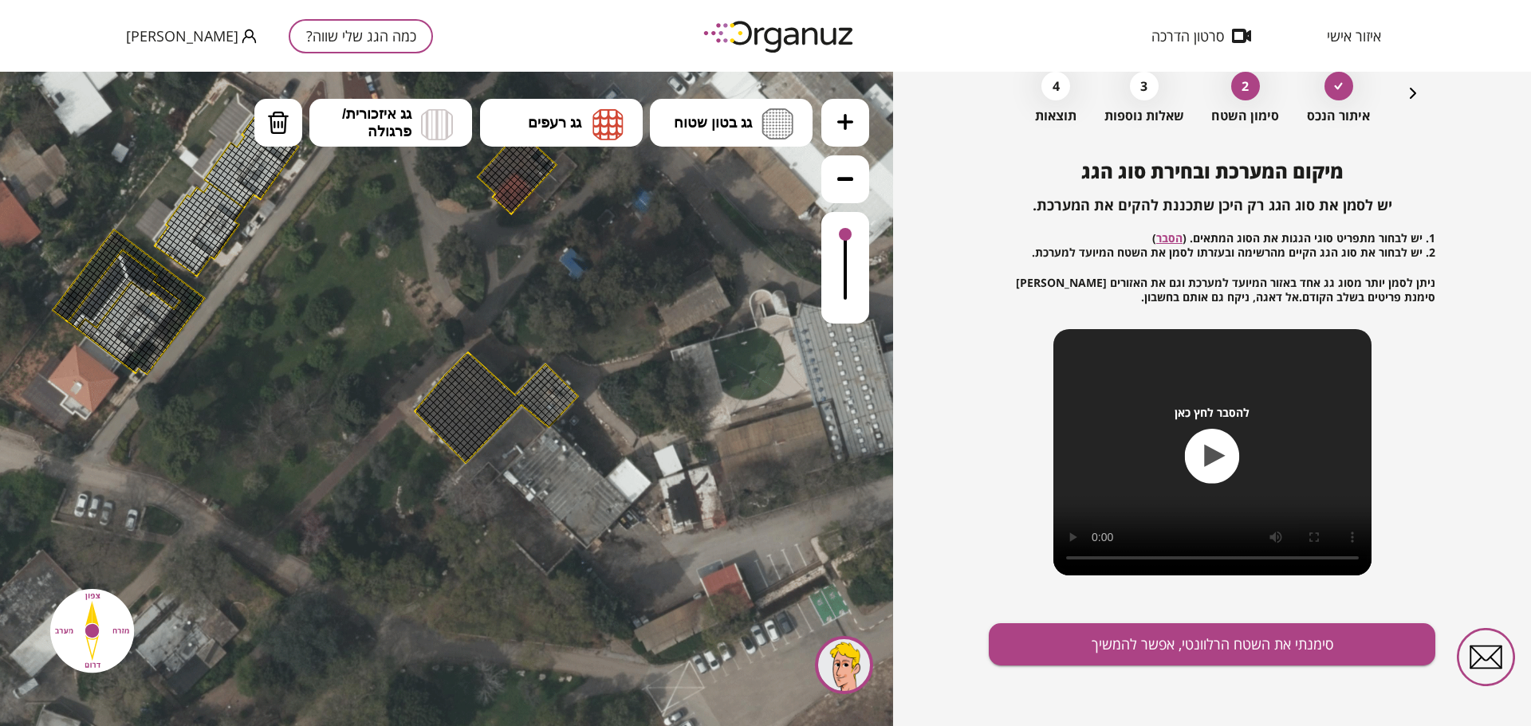
click at [509, 391] on div at bounding box center [510, 394] width 7 height 7
drag, startPoint x: 509, startPoint y: 391, endPoint x: 494, endPoint y: 378, distance: 19.2
click at [504, 384] on div ".st0 { fill: #FFFFFF; }" at bounding box center [307, 245] width 1532 height 1532
drag, startPoint x: 494, startPoint y: 378, endPoint x: 484, endPoint y: 364, distance: 17.7
click at [494, 376] on div ".st0 { fill: #FFFFFF; }" at bounding box center [307, 245] width 1532 height 1532
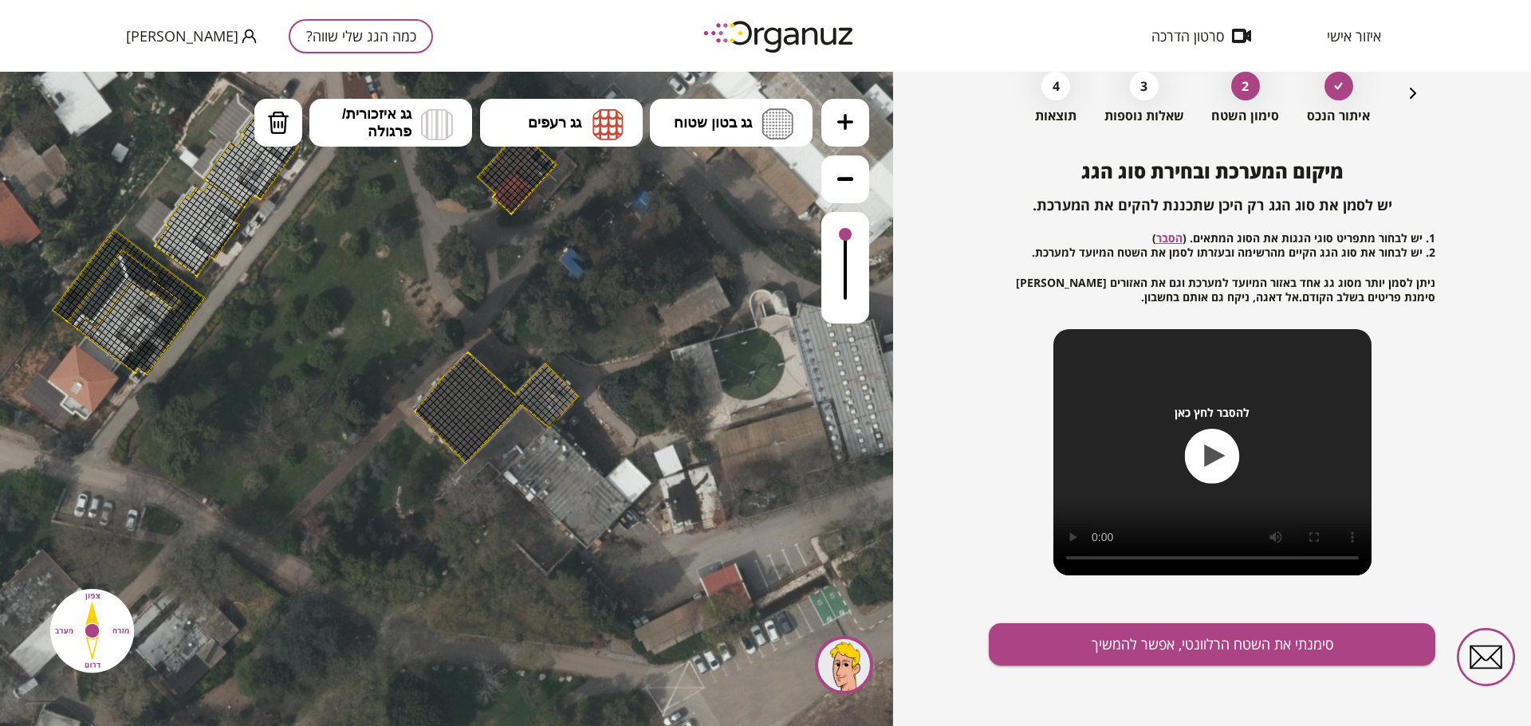
drag, startPoint x: 482, startPoint y: 360, endPoint x: 468, endPoint y: 357, distance: 13.8
click at [480, 359] on icon at bounding box center [307, 245] width 1532 height 1532
click at [462, 351] on icon at bounding box center [305, 244] width 1532 height 1532
click at [736, 128] on span "גג בטון שטוח" at bounding box center [713, 123] width 78 height 18
click at [738, 182] on div ".st0 { fill: #FFFFFF; } 0" at bounding box center [446, 399] width 893 height 655
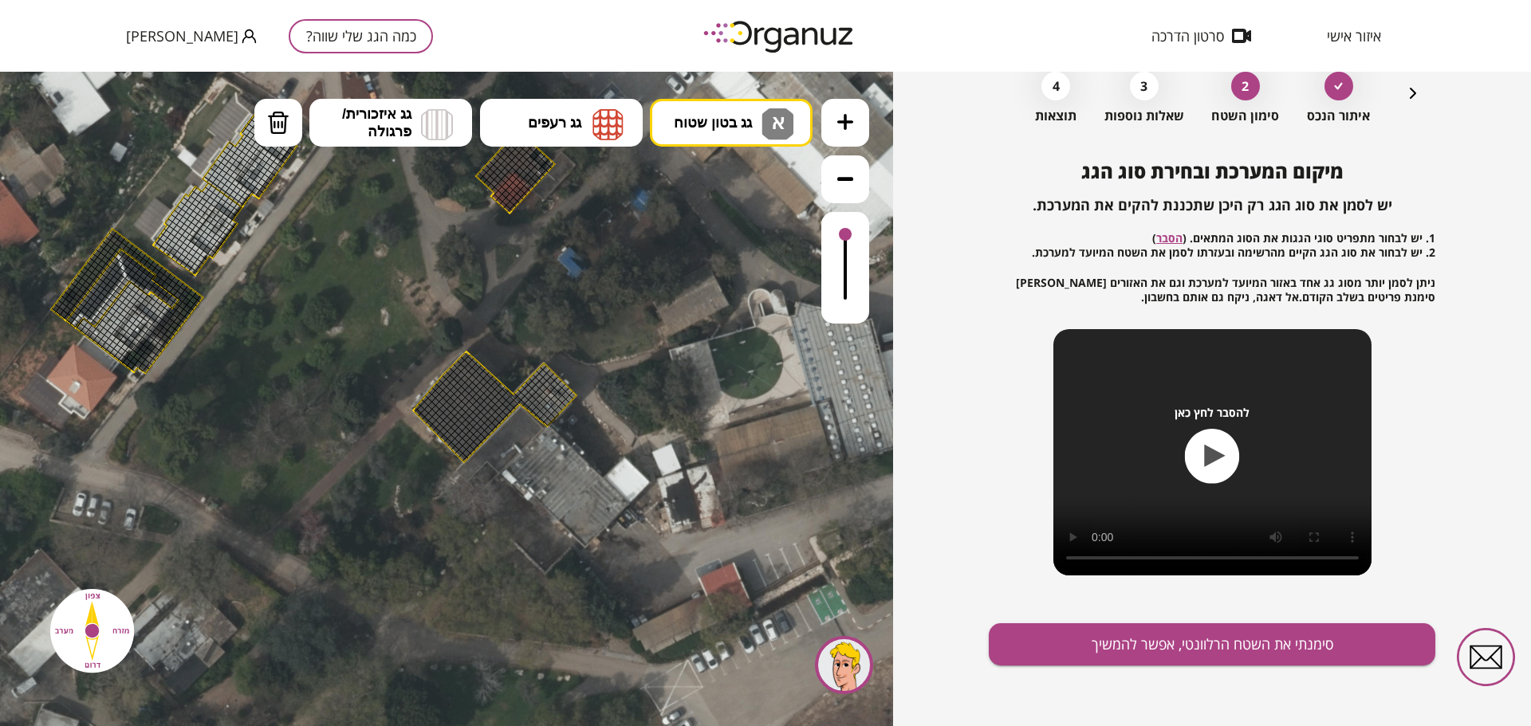
click at [470, 400] on div at bounding box center [473, 401] width 8 height 8
click at [466, 419] on div at bounding box center [470, 419] width 8 height 8
drag, startPoint x: 467, startPoint y: 421, endPoint x: 470, endPoint y: 429, distance: 8.6
click at [467, 423] on div at bounding box center [466, 423] width 8 height 8
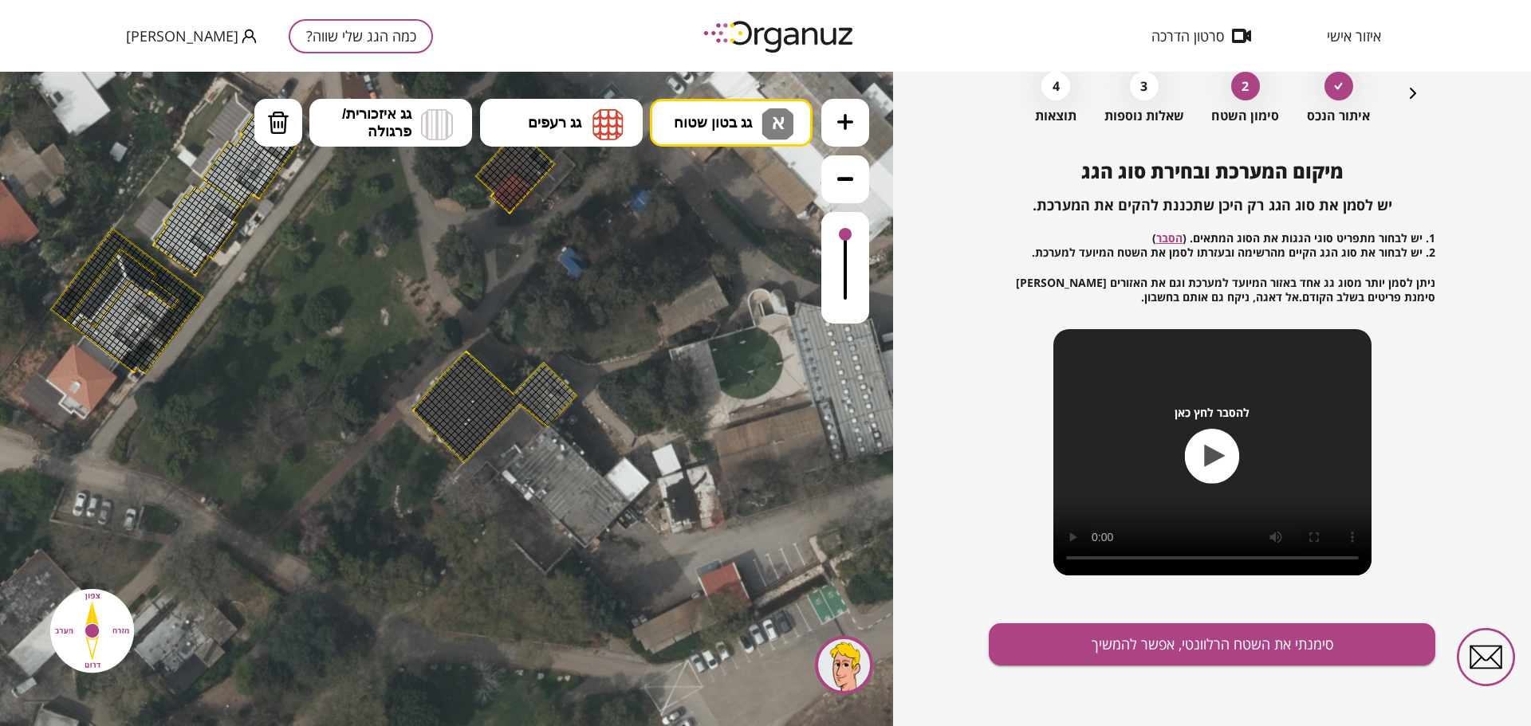
drag, startPoint x: 478, startPoint y: 435, endPoint x: 491, endPoint y: 431, distance: 14.4
drag, startPoint x: 844, startPoint y: 235, endPoint x: 853, endPoint y: 183, distance: 52.6
click at [853, 183] on div at bounding box center [845, 211] width 48 height 225
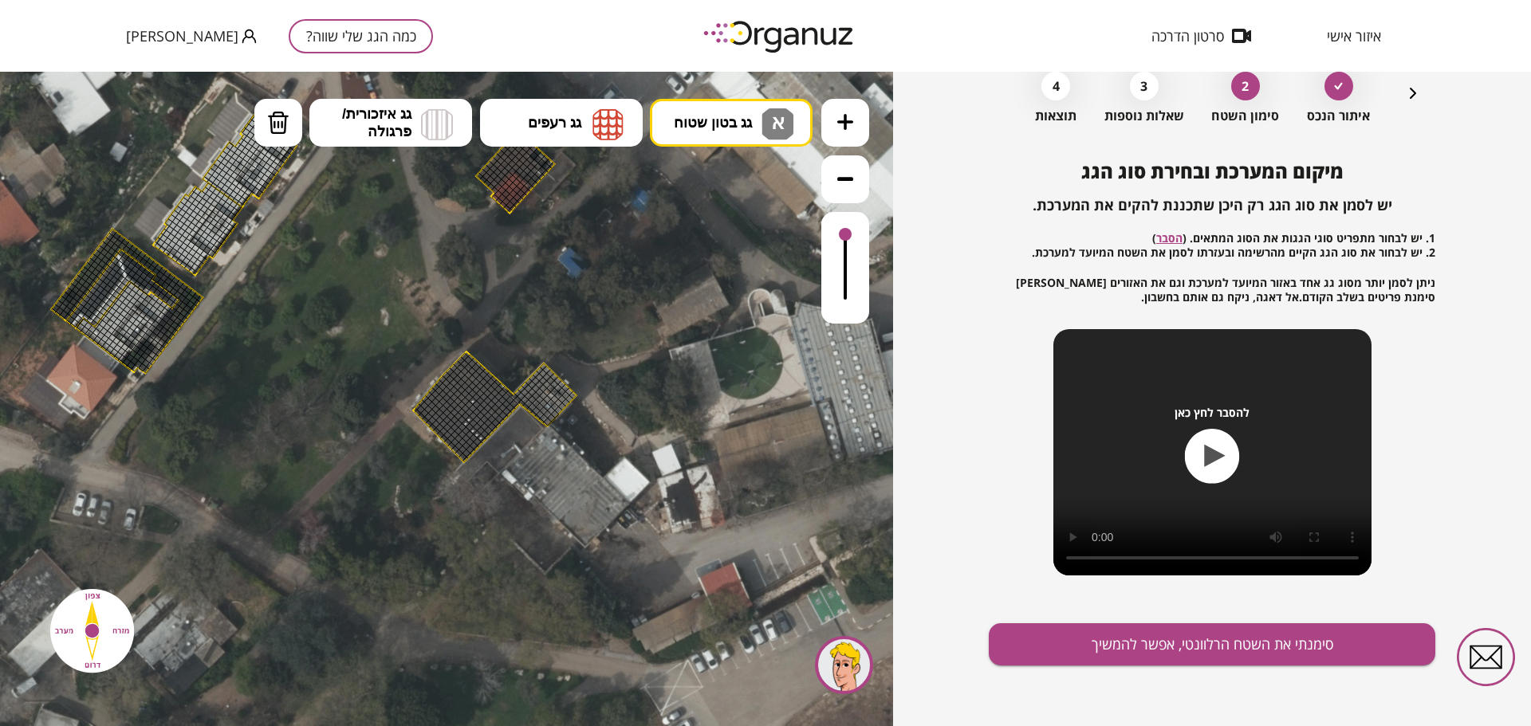
click at [856, 135] on button at bounding box center [845, 123] width 48 height 48
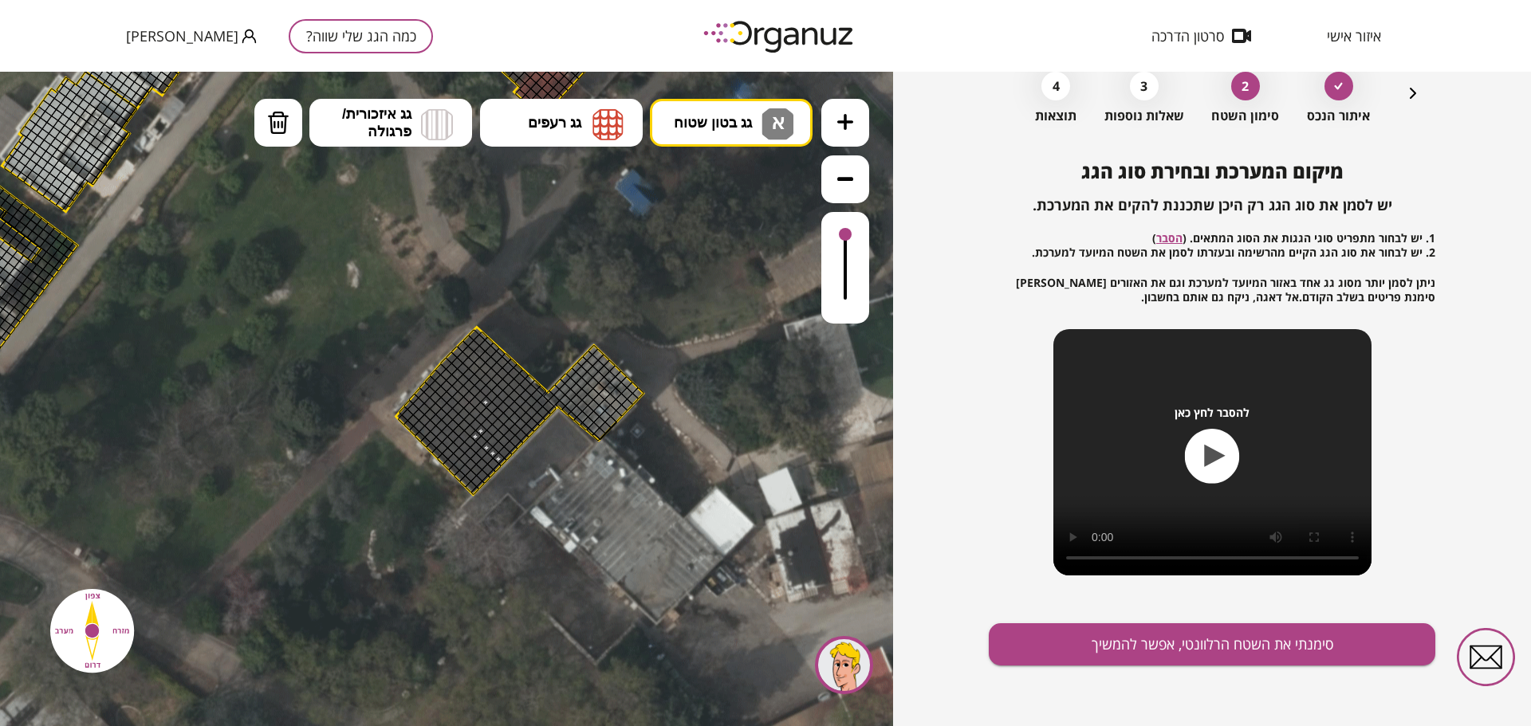
click at [856, 135] on button at bounding box center [845, 123] width 48 height 48
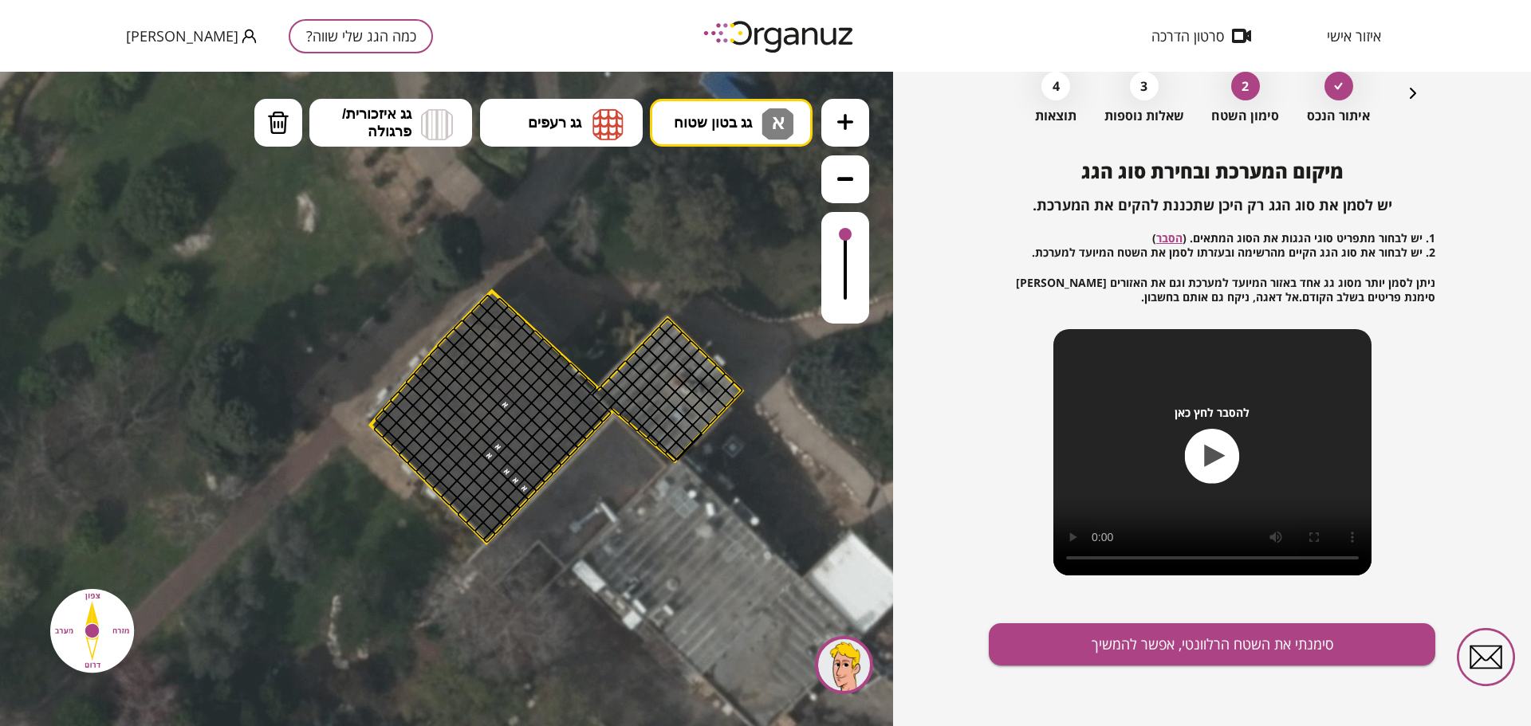
click at [856, 135] on button at bounding box center [845, 123] width 48 height 48
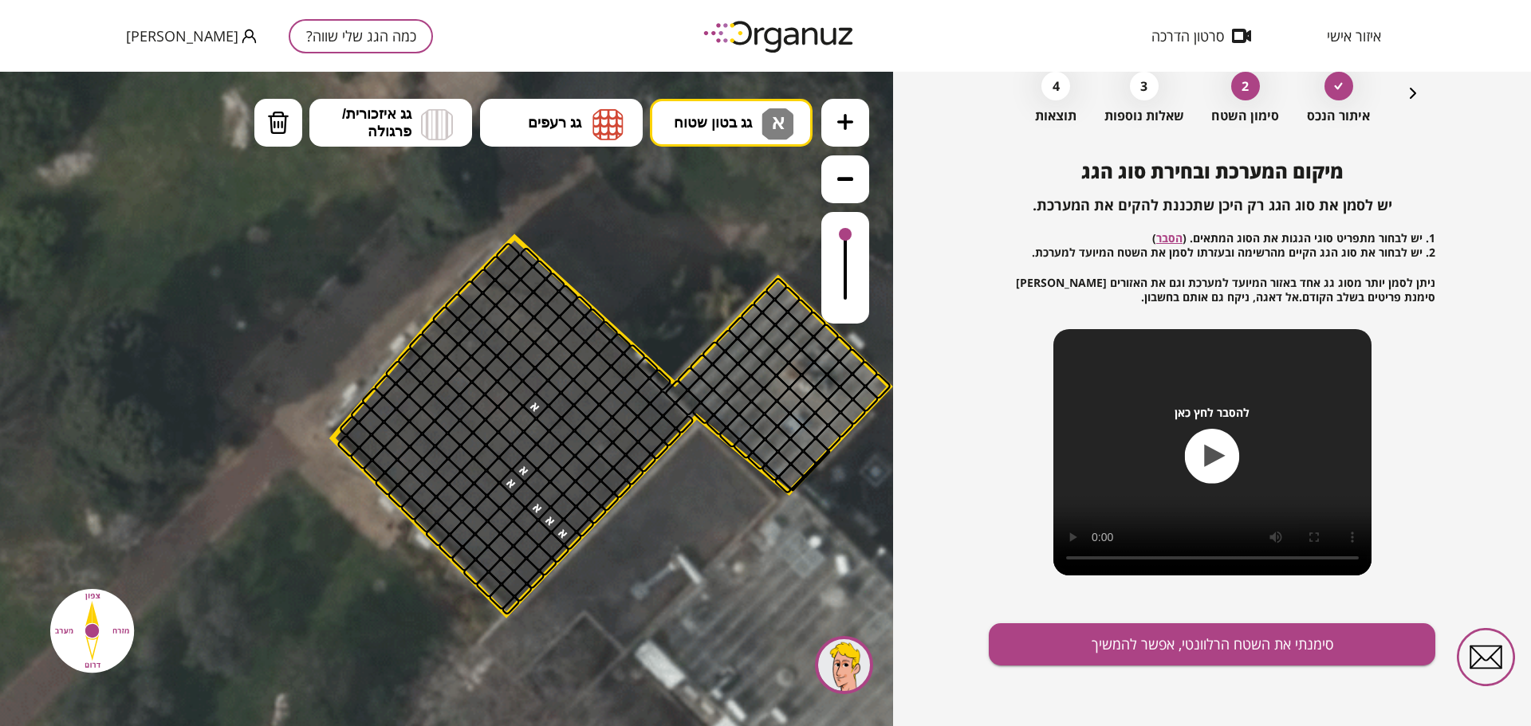
click at [856, 135] on button at bounding box center [845, 123] width 48 height 48
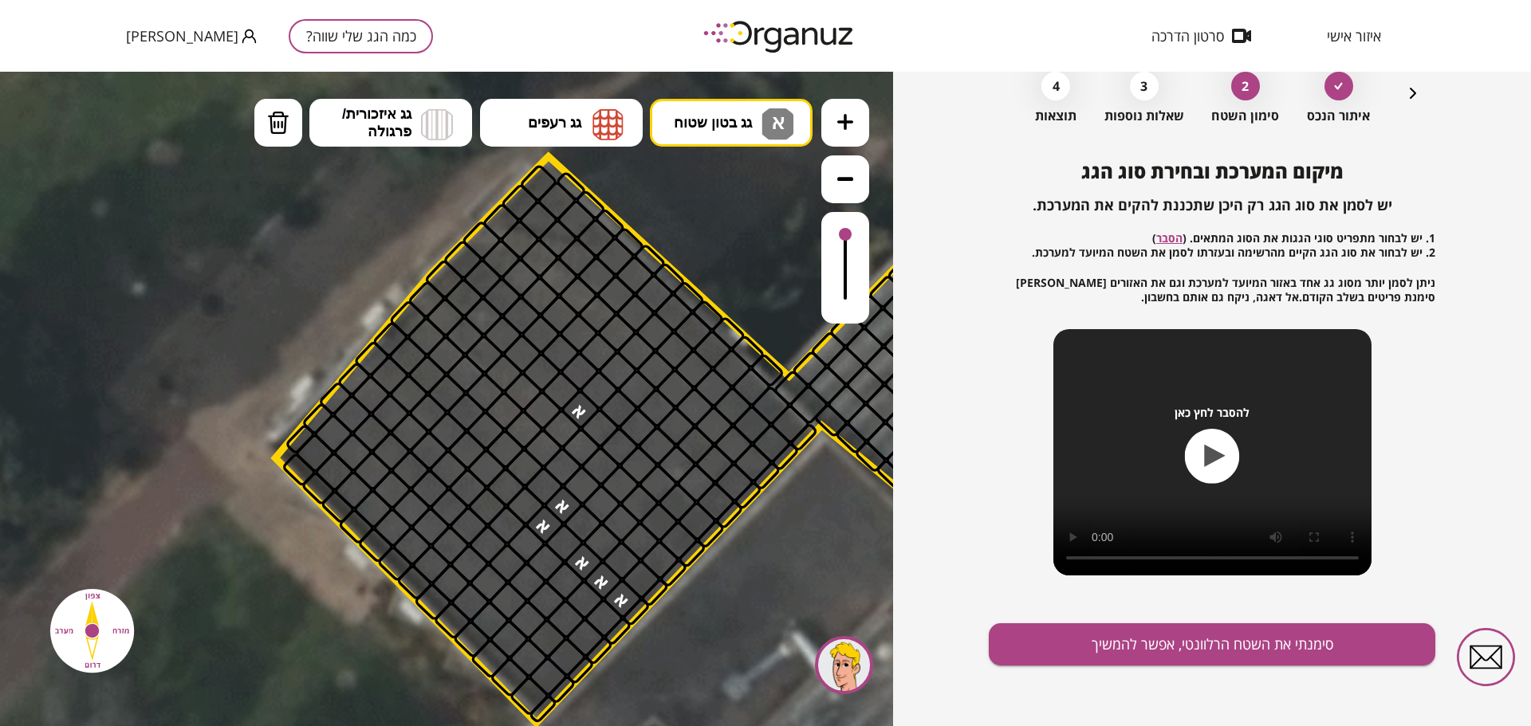
click at [845, 184] on icon at bounding box center [845, 179] width 16 height 16
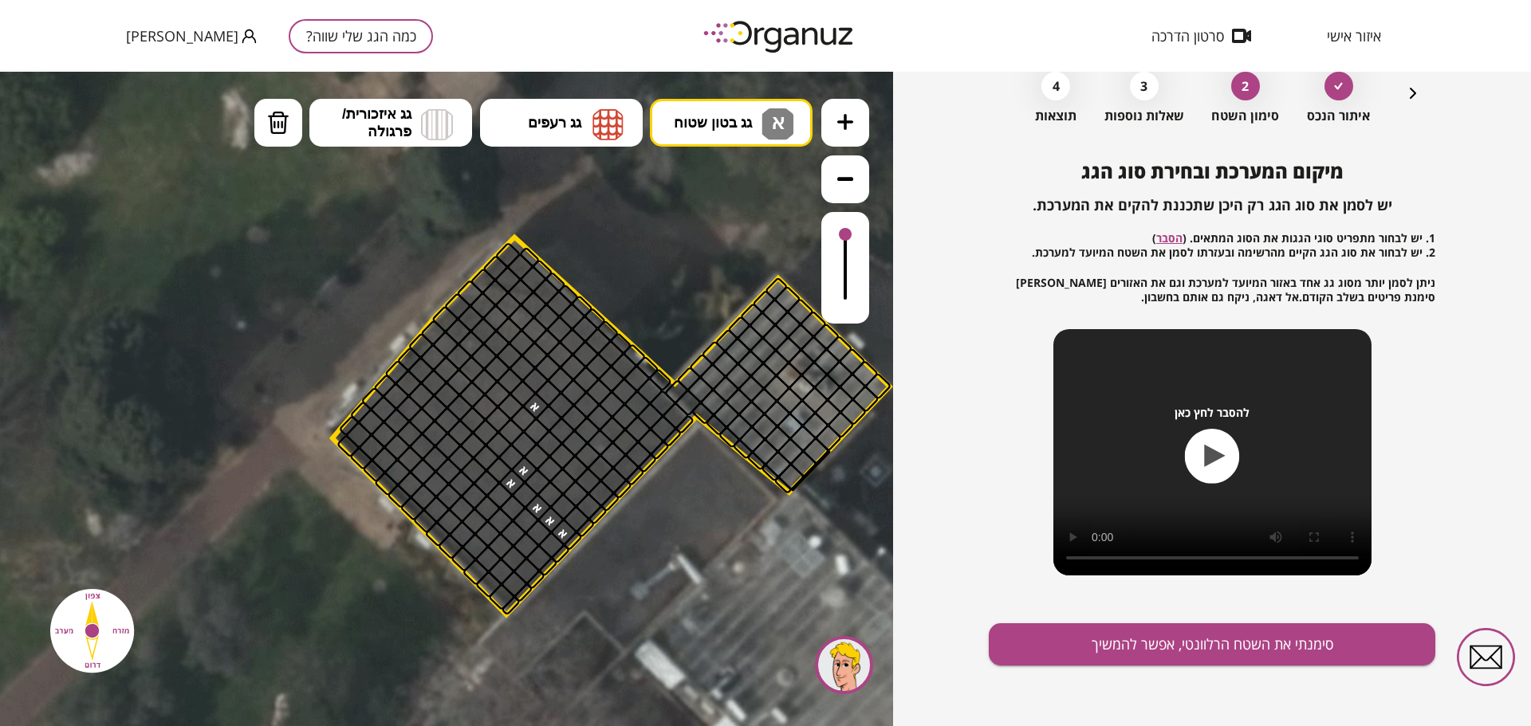
click at [845, 184] on icon at bounding box center [845, 179] width 16 height 16
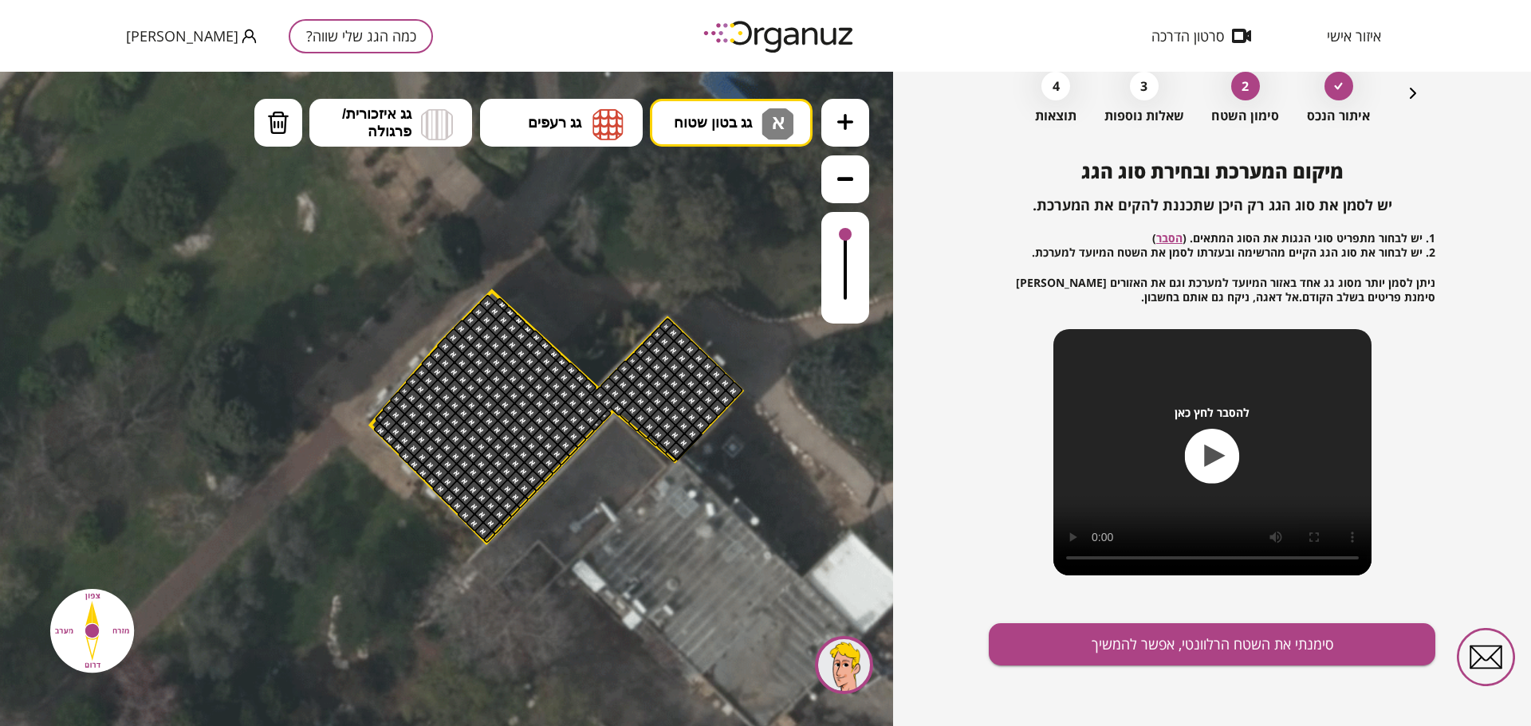
drag, startPoint x: 735, startPoint y: 390, endPoint x: 487, endPoint y: 333, distance: 254.4
click at [1149, 638] on button "סימנתי את השטח הרלוונטי, אפשר להמשיך" at bounding box center [1212, 645] width 447 height 42
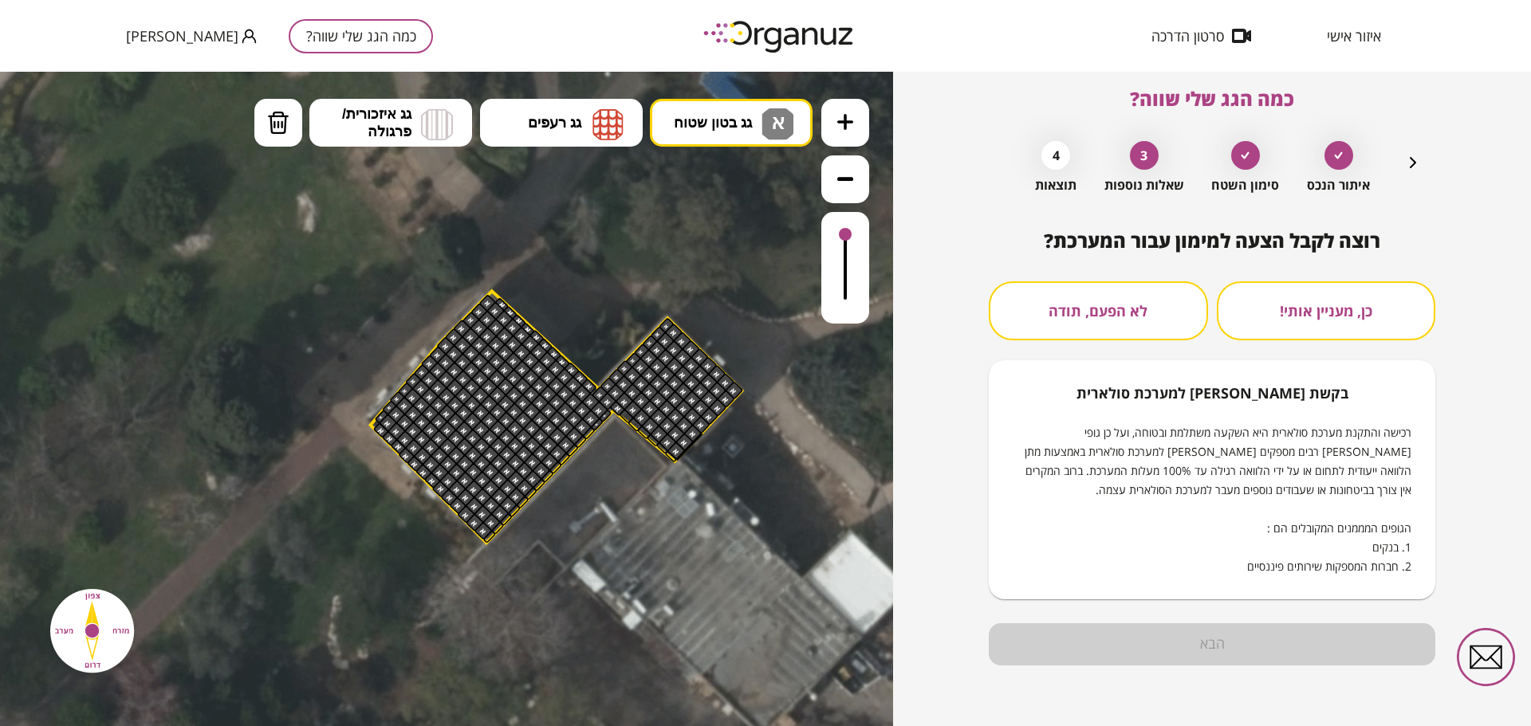
scroll to position [14, 0]
click at [1095, 293] on button "לא הפעם, תודה" at bounding box center [1098, 310] width 219 height 59
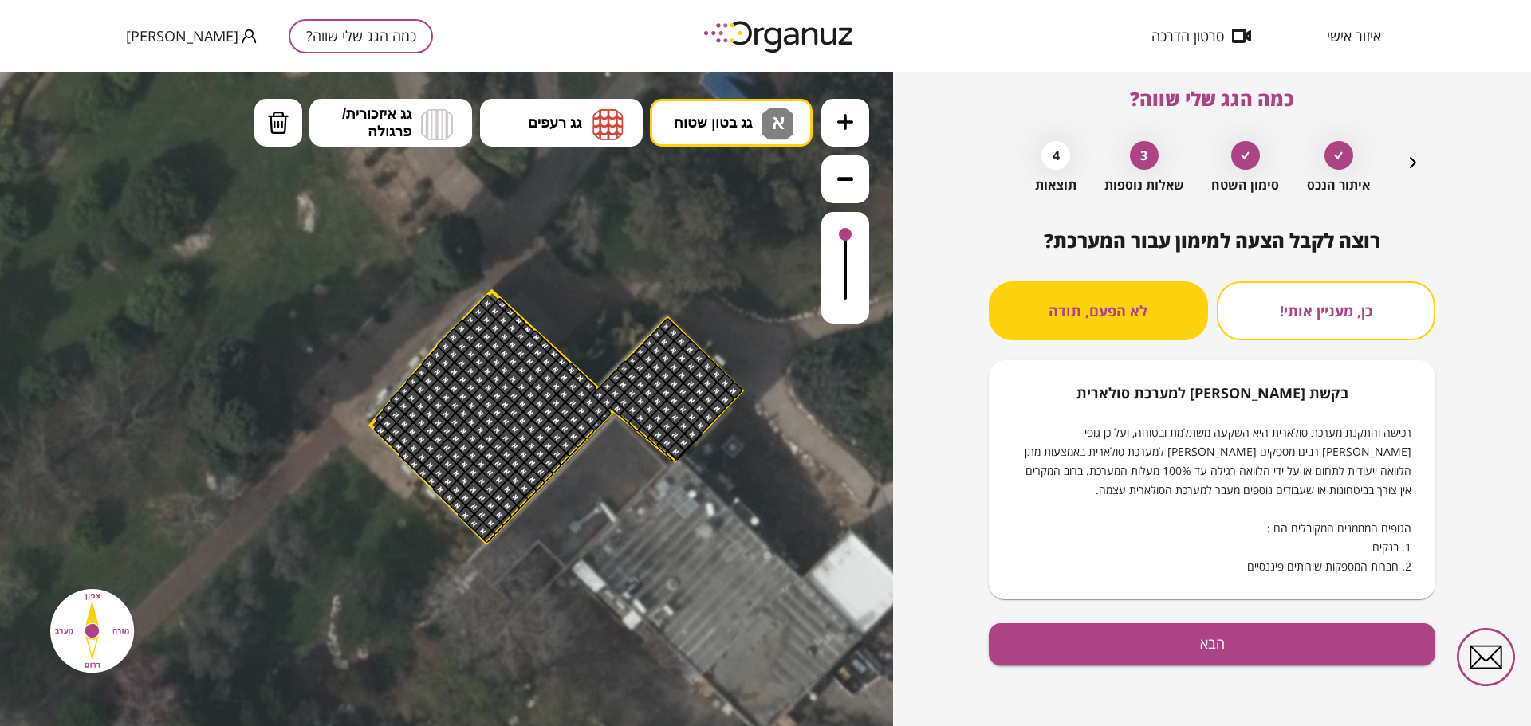
click at [1212, 620] on div "רוצה לקבל הצעה למימון עבור המערכת? כן, מעניין אותי! לא הפעם, תודה בקשת [PERSON_…" at bounding box center [1212, 478] width 447 height 497
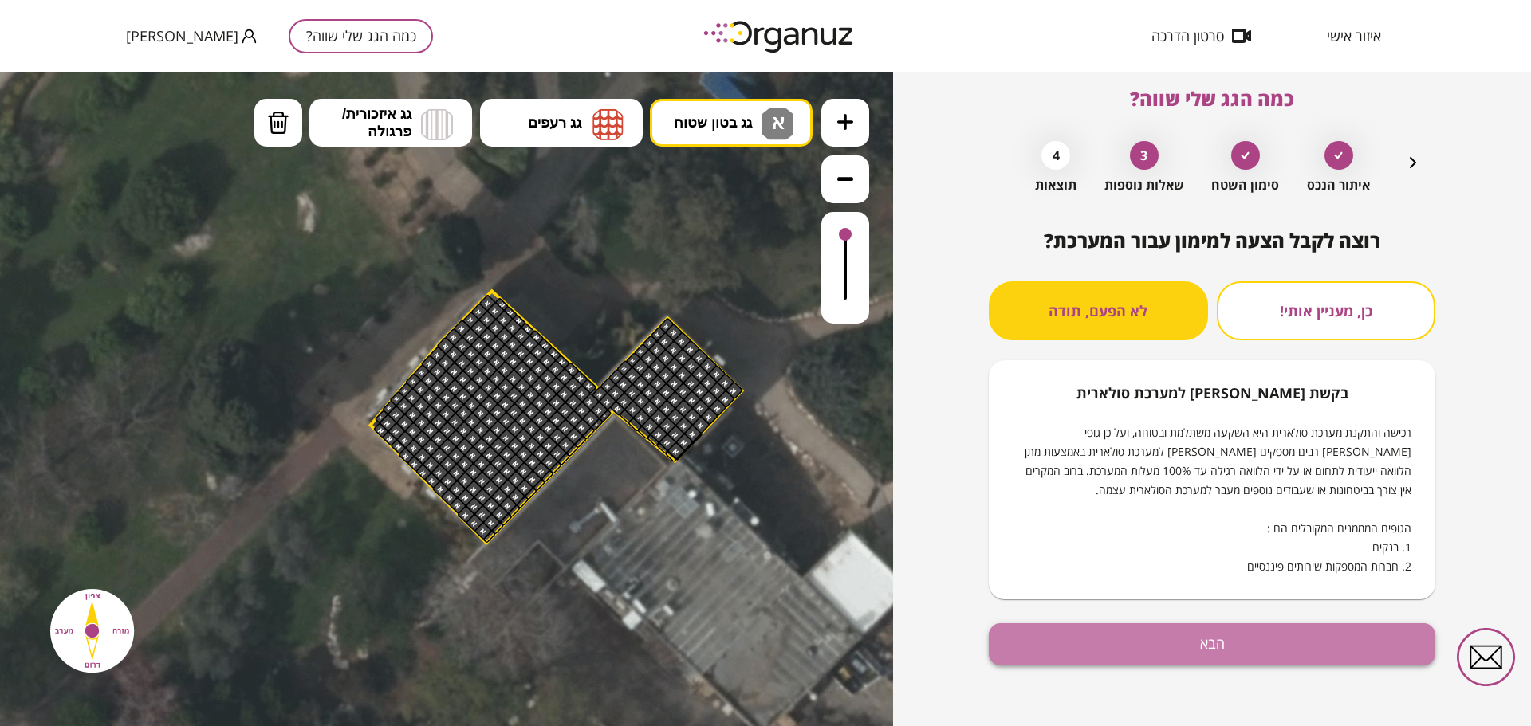
click at [1216, 635] on button "הבא" at bounding box center [1212, 645] width 447 height 42
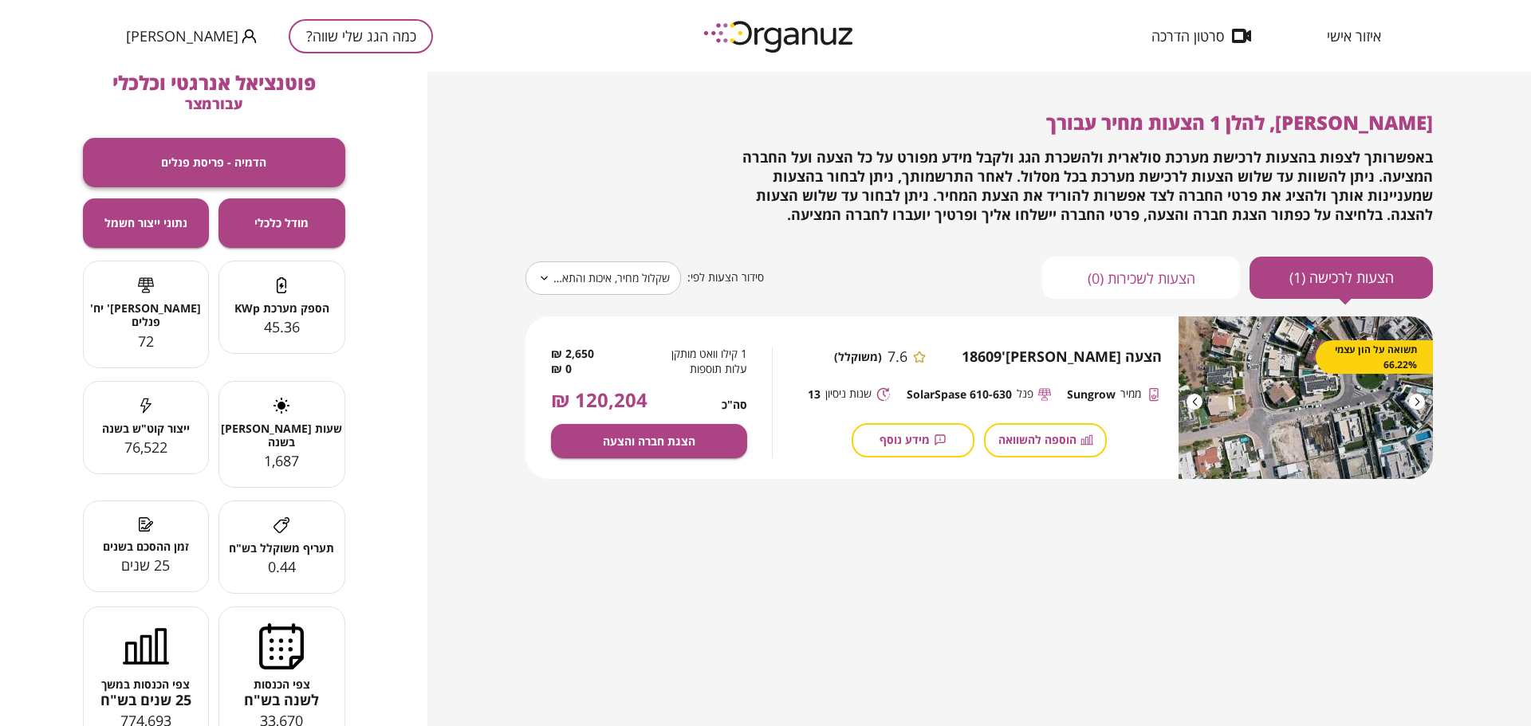
click at [181, 152] on button "הדמיה - פריסת פנלים" at bounding box center [214, 162] width 262 height 49
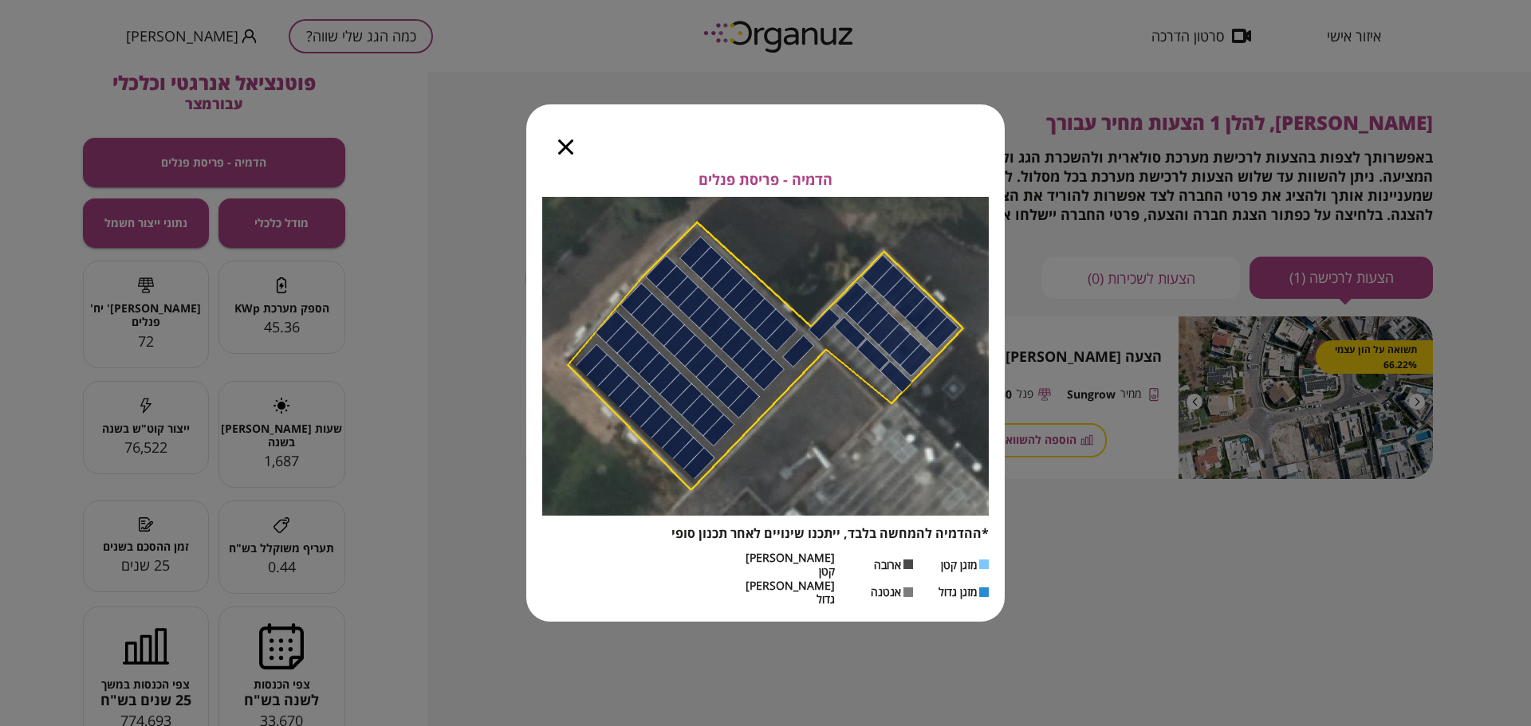
click at [560, 155] on icon "button" at bounding box center [565, 147] width 15 height 15
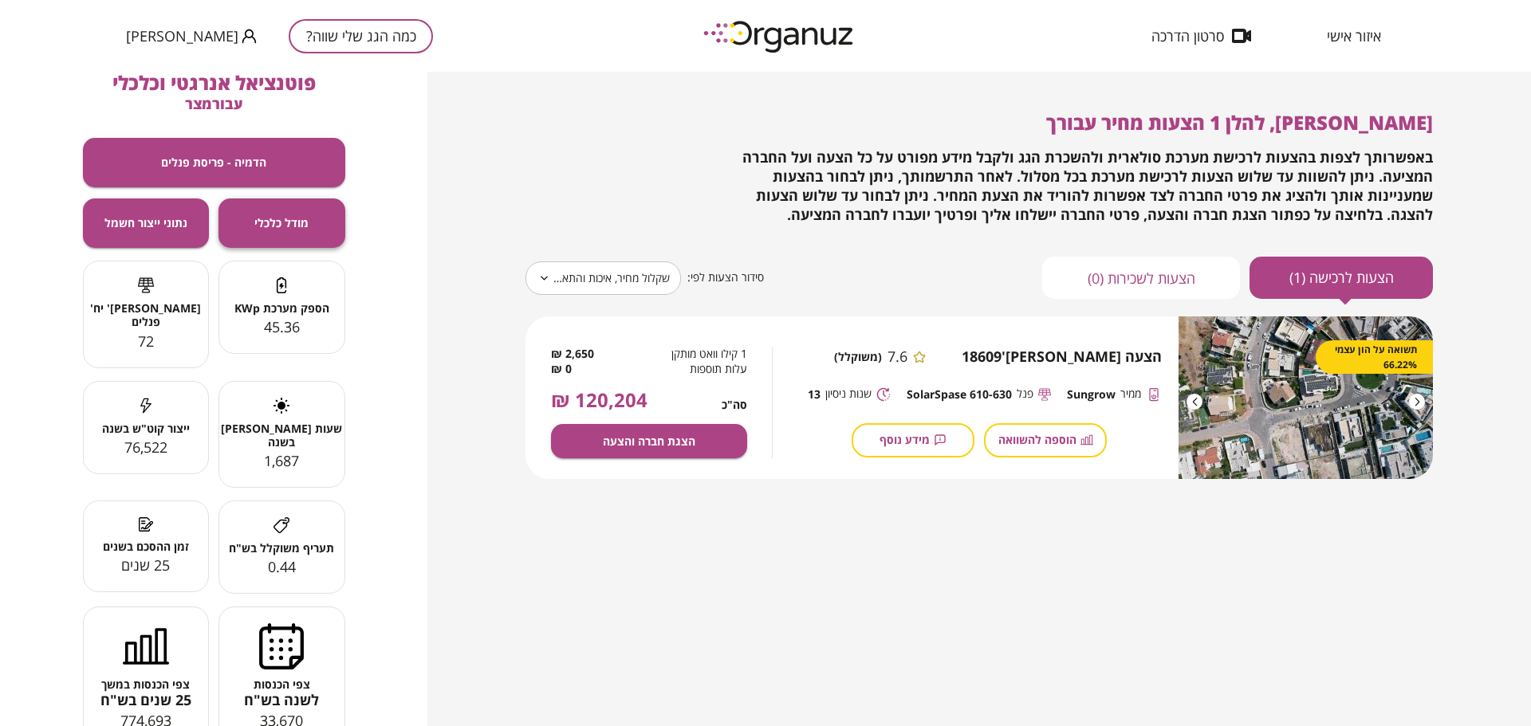
click at [287, 228] on span "מודל כלכלי" at bounding box center [281, 223] width 54 height 14
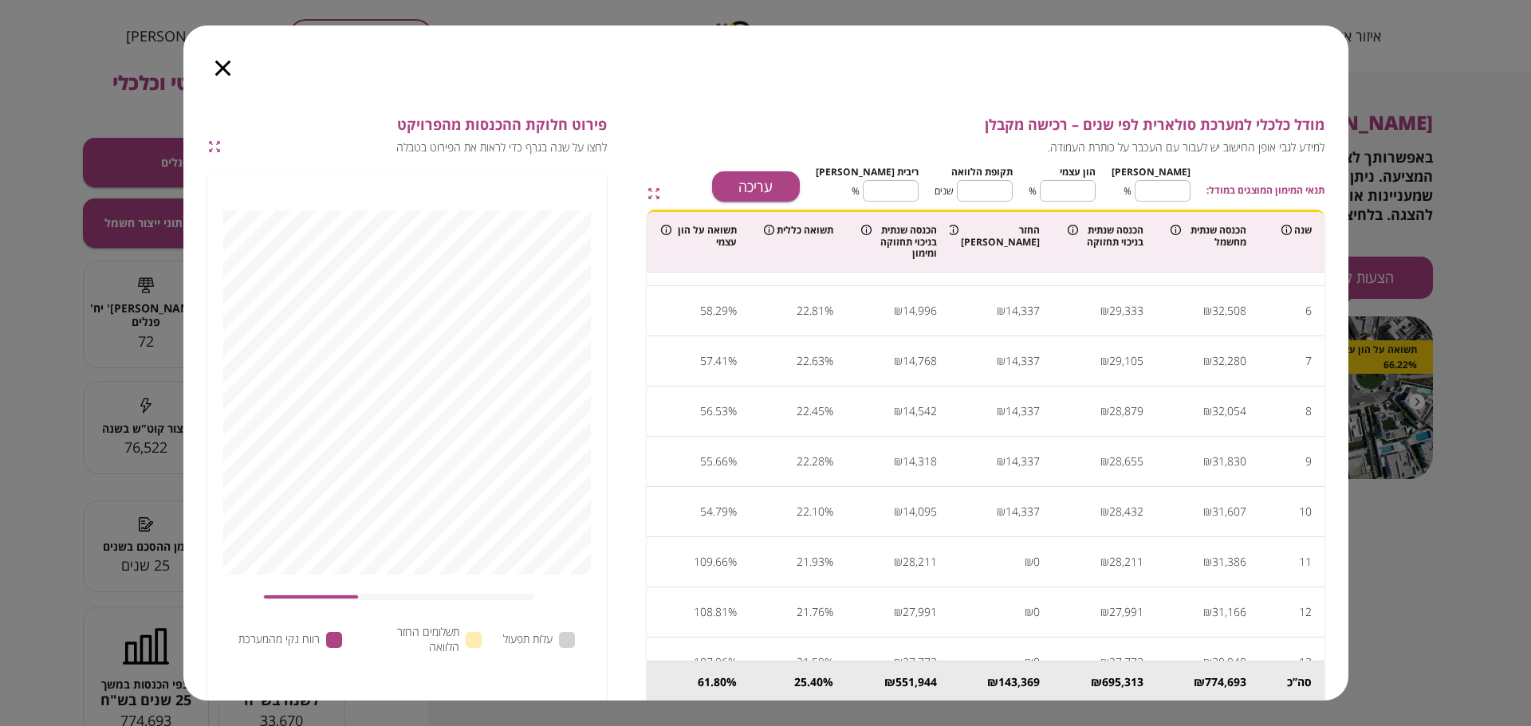
scroll to position [239, 0]
click at [221, 65] on icon "button" at bounding box center [222, 68] width 15 height 15
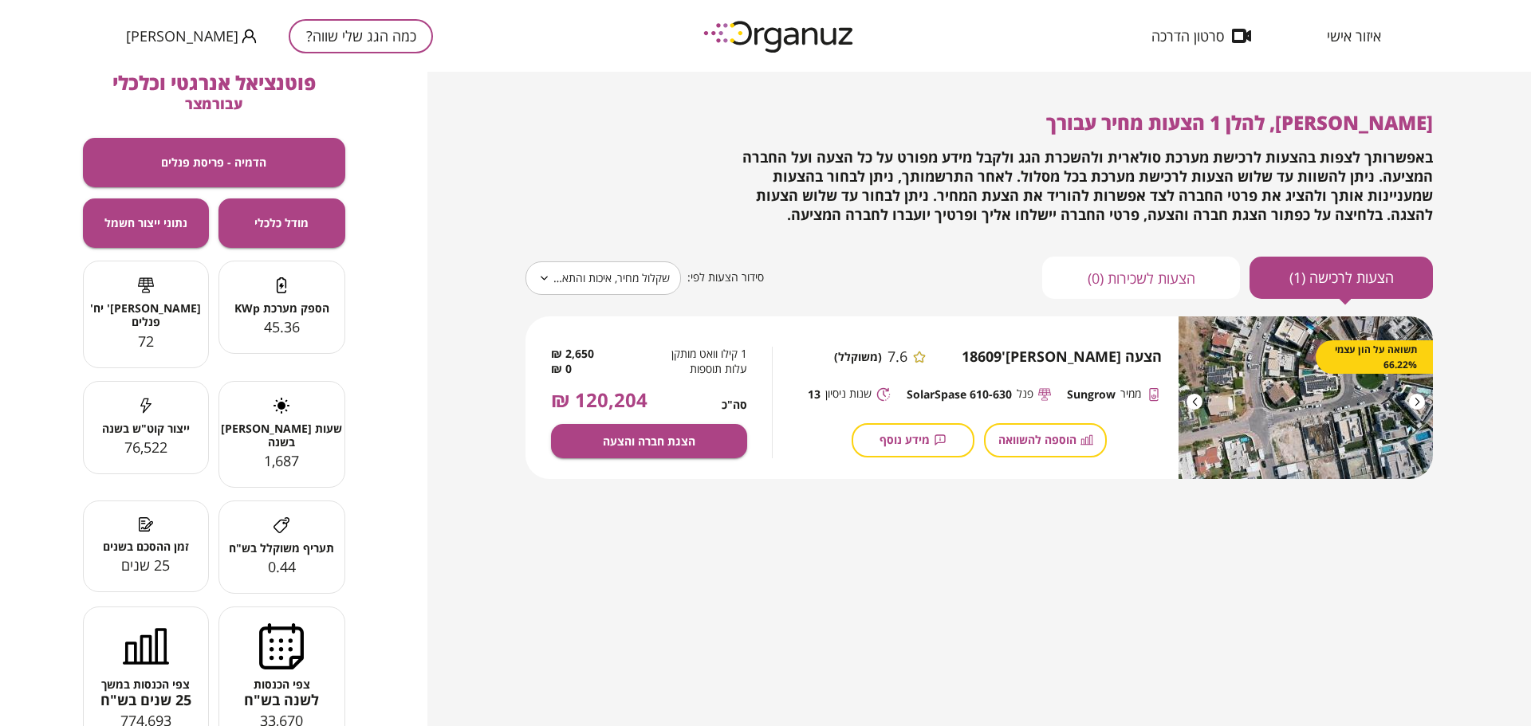
click at [289, 33] on button "כמה הגג שלי שווה?" at bounding box center [361, 36] width 144 height 34
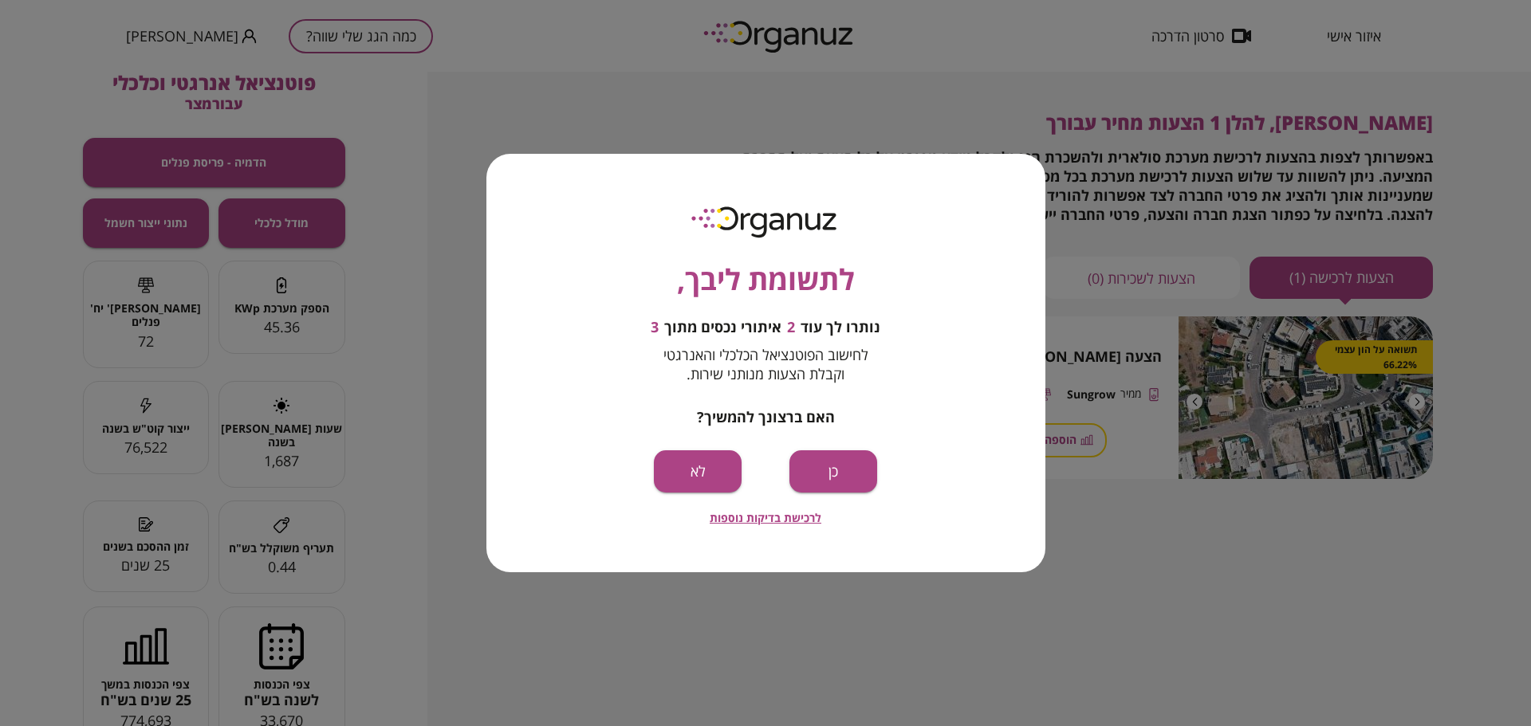
drag, startPoint x: 355, startPoint y: 146, endPoint x: 371, endPoint y: 151, distance: 16.6
click at [355, 147] on div "לתשומת ליבך, נותרו לך עוד 2 איתורי נכסים מתוך 3 לחישוב הפוטנציאל הכלכלי והאנרגט…" at bounding box center [765, 363] width 1531 height 726
click at [705, 481] on button "לא" at bounding box center [698, 472] width 88 height 42
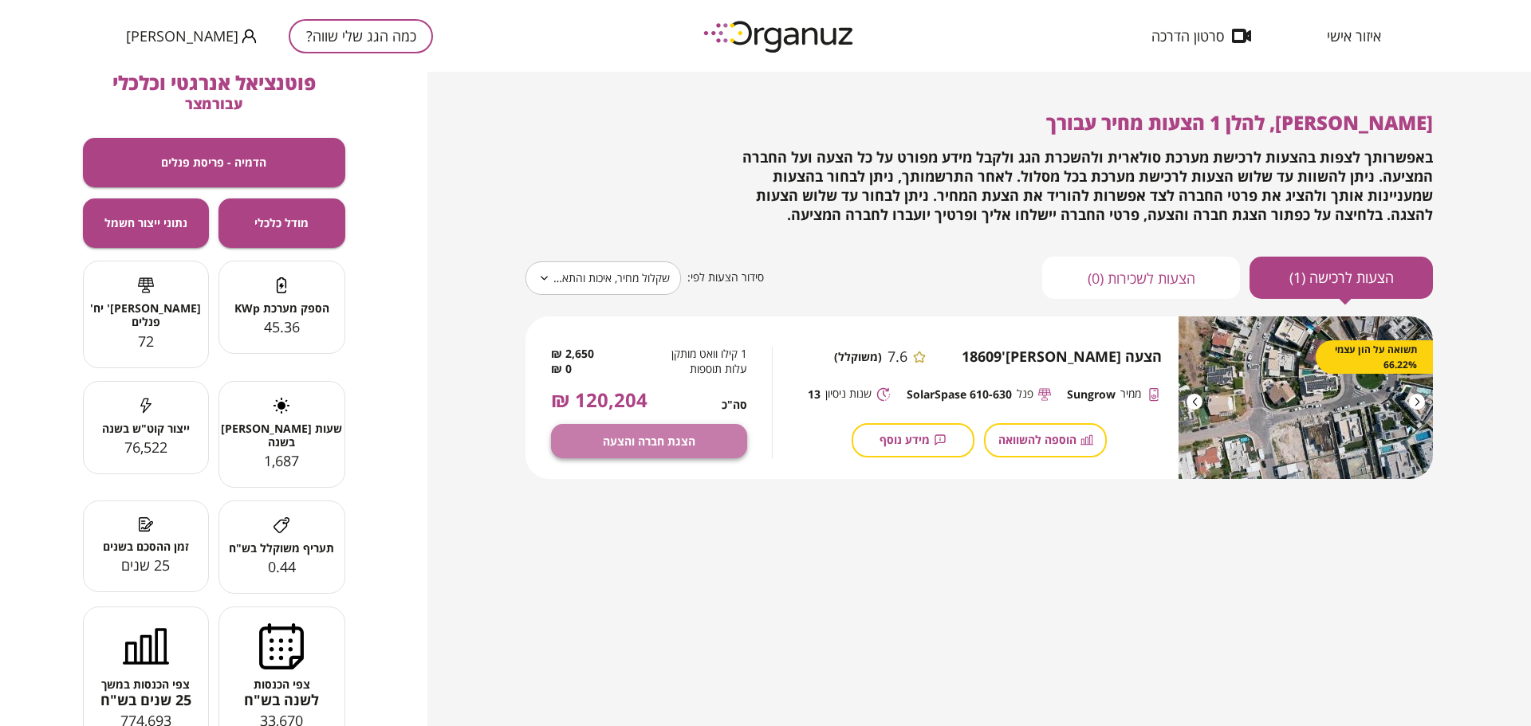
click at [641, 447] on span "הצגת חברה והצעה" at bounding box center [649, 442] width 92 height 14
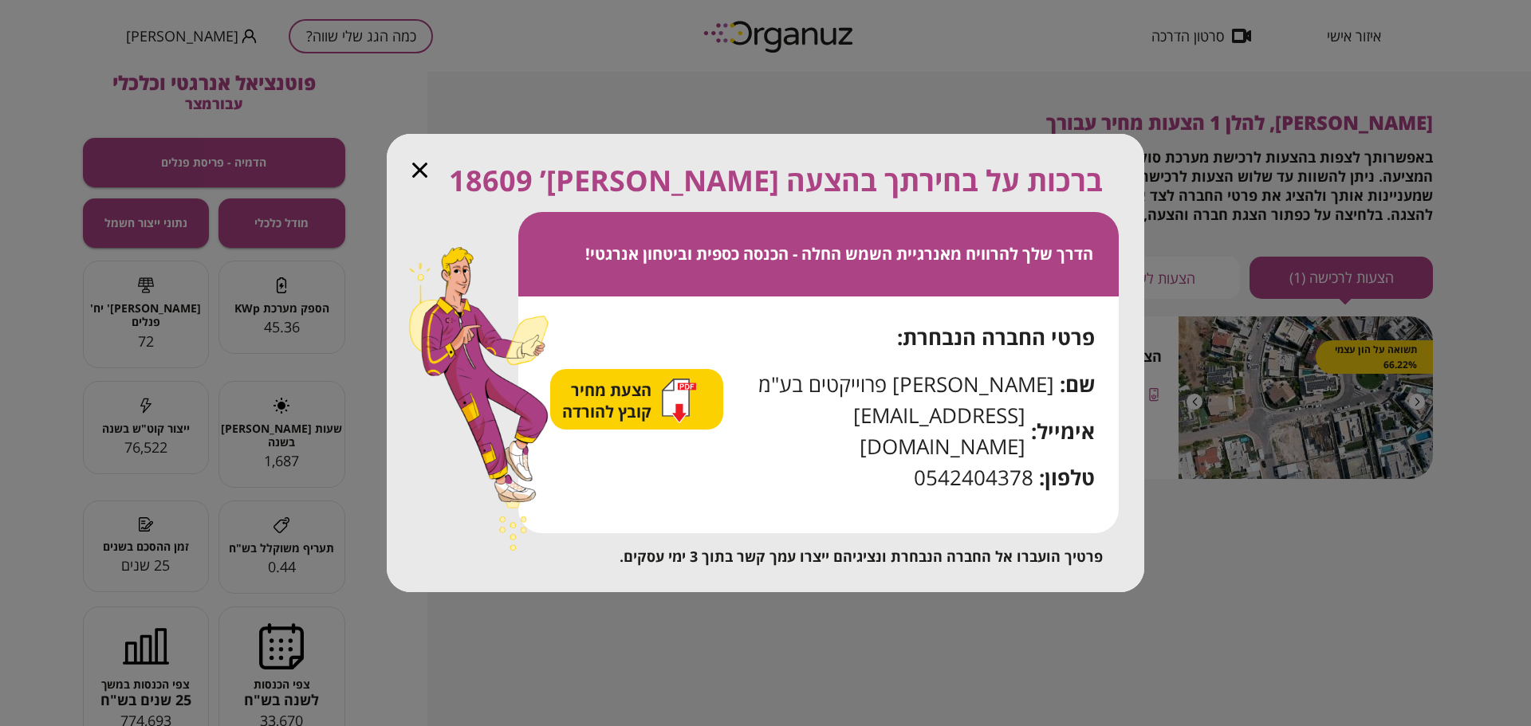
click at [423, 178] on icon "button" at bounding box center [419, 170] width 15 height 15
